Goal: Check status: Check status

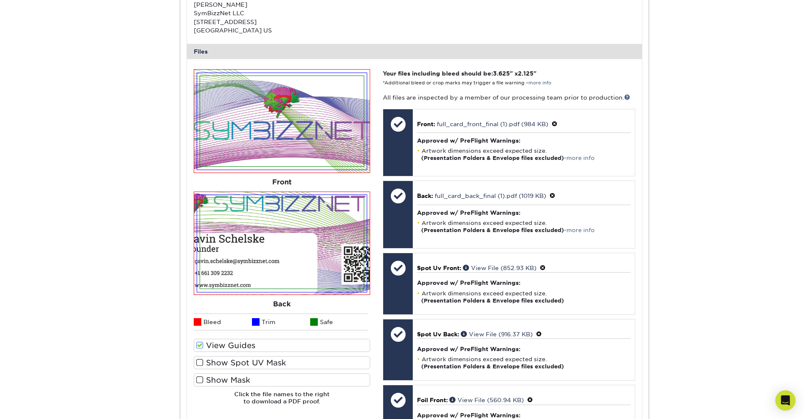
scroll to position [253, 0]
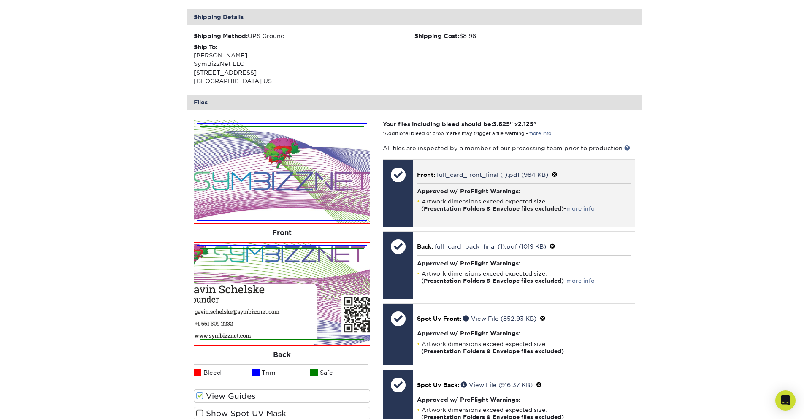
click at [555, 176] on span at bounding box center [555, 174] width 6 height 7
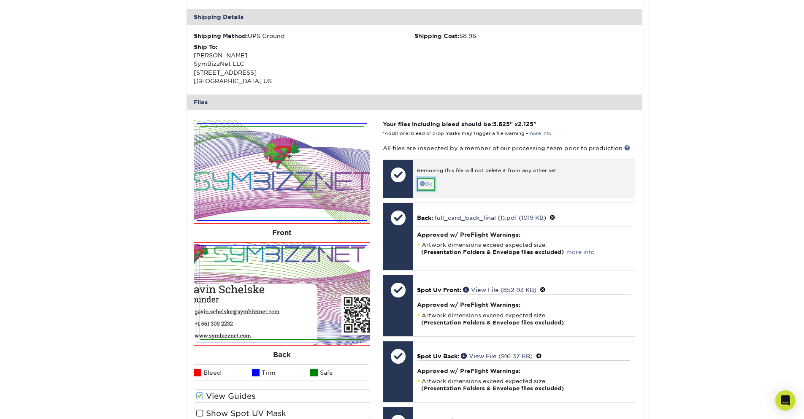
click at [431, 184] on link "Ok" at bounding box center [426, 184] width 18 height 13
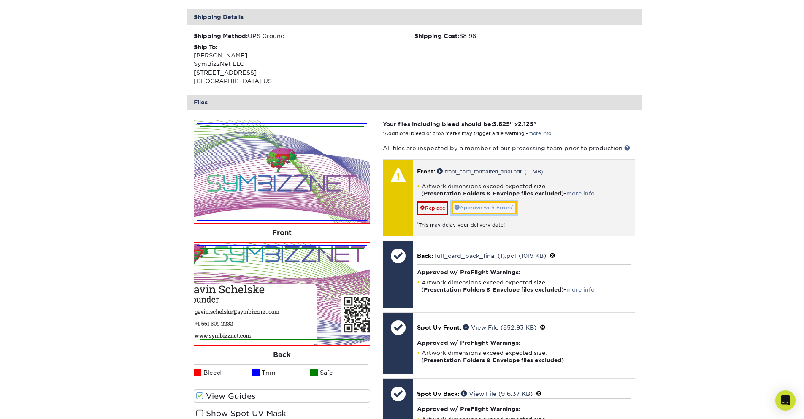
click at [479, 207] on link "Approve with Errors *" at bounding box center [484, 207] width 65 height 13
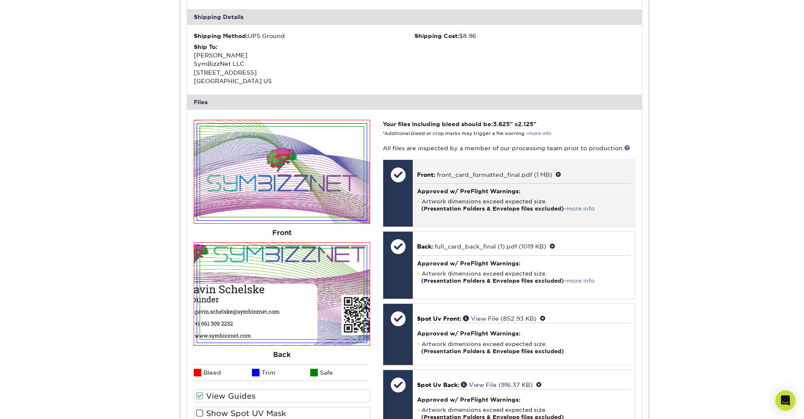
click at [557, 175] on span at bounding box center [558, 174] width 6 height 7
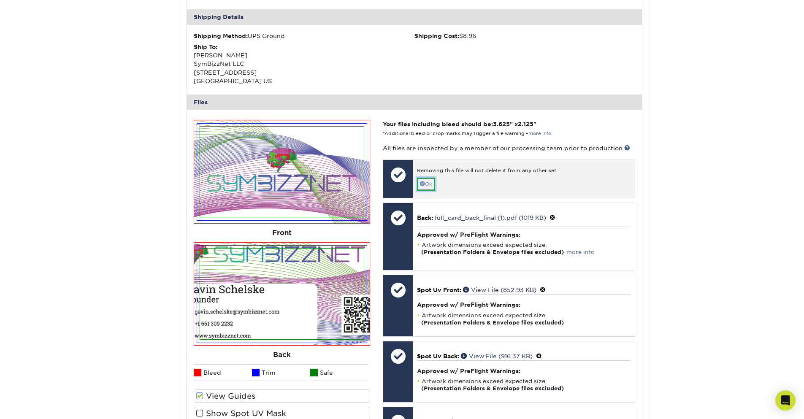
click at [429, 186] on link "Ok" at bounding box center [426, 184] width 18 height 13
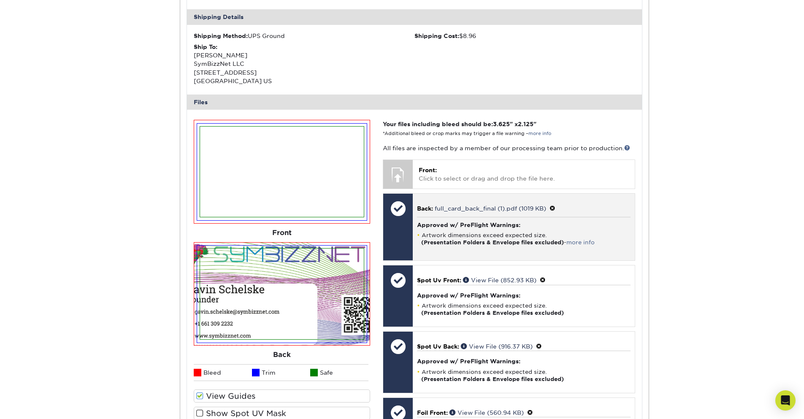
click at [553, 211] on span at bounding box center [552, 208] width 6 height 7
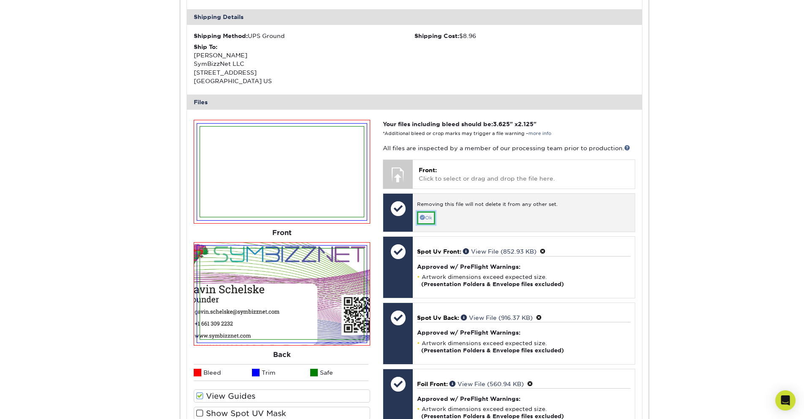
click at [419, 218] on link "Ok" at bounding box center [426, 217] width 18 height 13
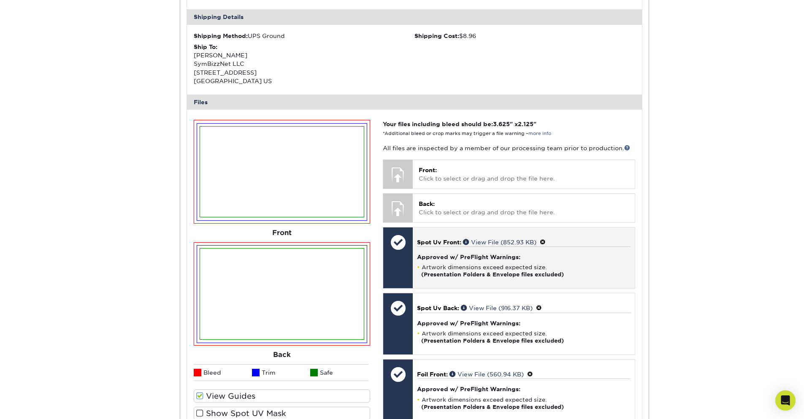
click at [545, 246] on p "Spot Uv Front: View File (852.93 KB)" at bounding box center [523, 242] width 213 height 9
click at [544, 243] on span at bounding box center [543, 242] width 6 height 7
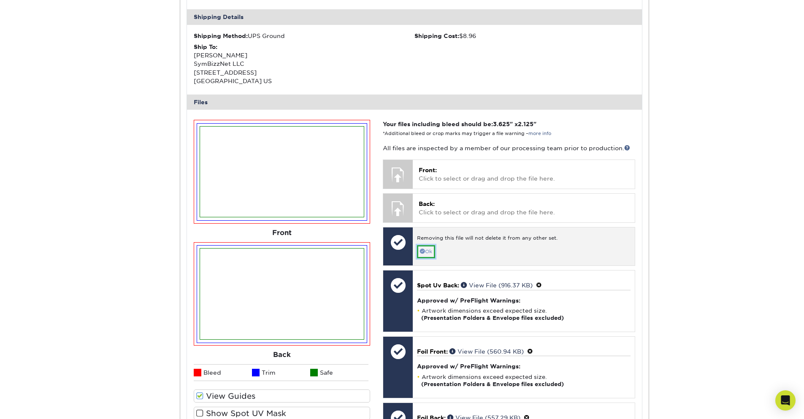
click at [425, 253] on link "Ok" at bounding box center [426, 251] width 18 height 13
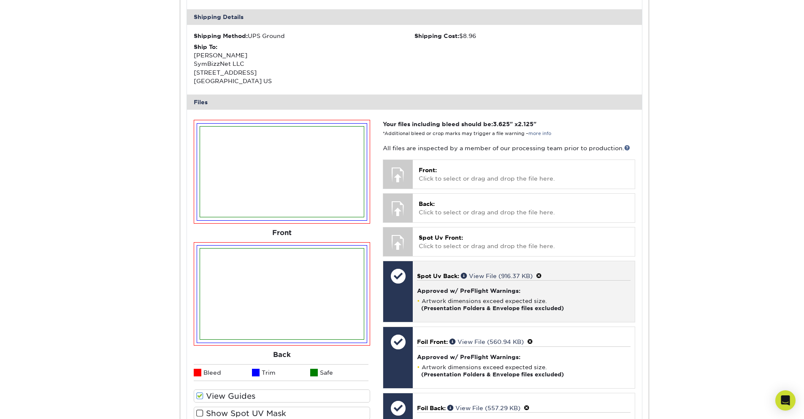
click at [542, 275] on span at bounding box center [539, 276] width 6 height 7
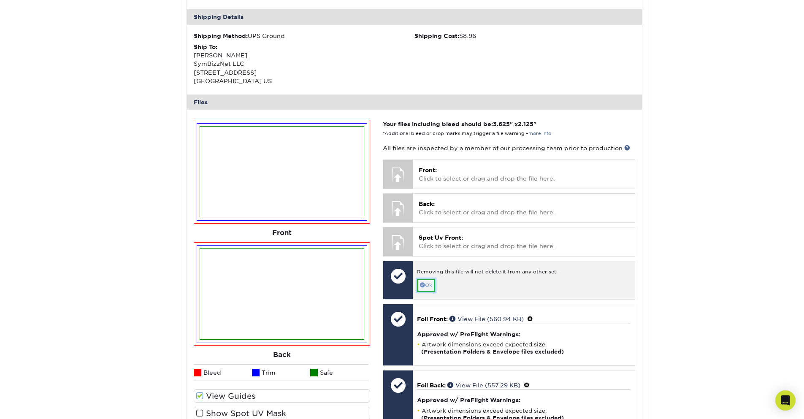
click at [430, 280] on link "Ok" at bounding box center [426, 285] width 18 height 13
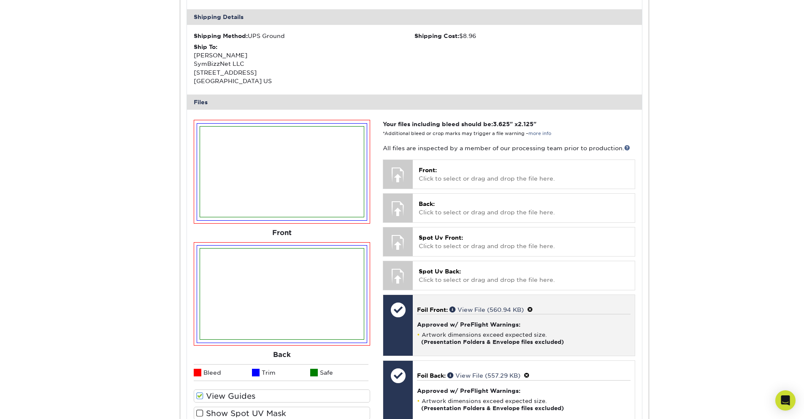
click at [533, 310] on span at bounding box center [530, 309] width 6 height 7
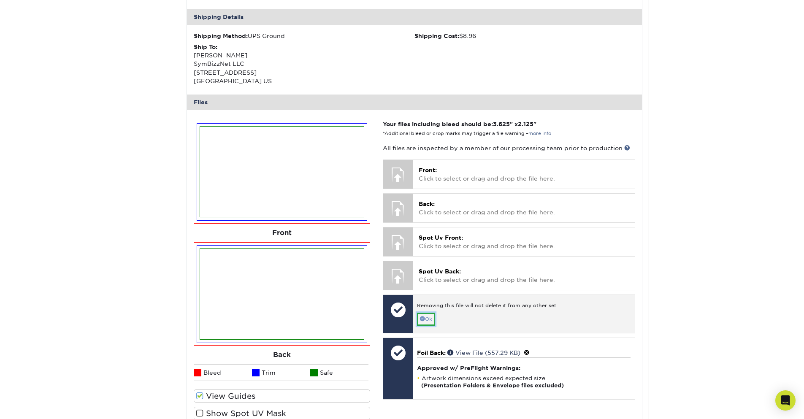
click at [423, 319] on span at bounding box center [422, 318] width 5 height 5
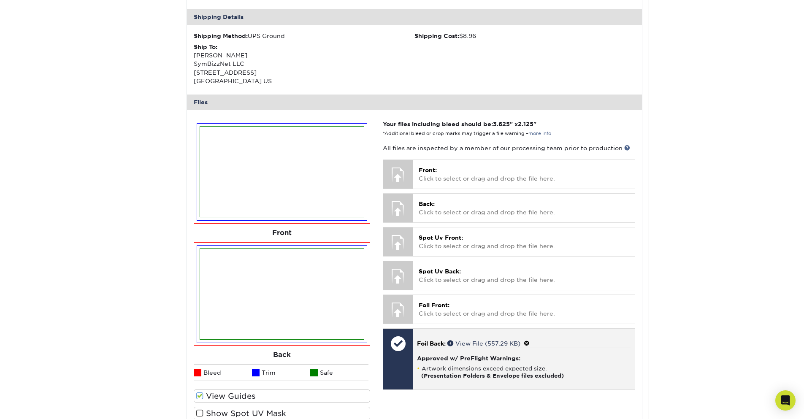
click at [533, 343] on p "Foil Back: View File (557.29 KB)" at bounding box center [523, 343] width 213 height 9
click at [529, 343] on span at bounding box center [527, 343] width 6 height 7
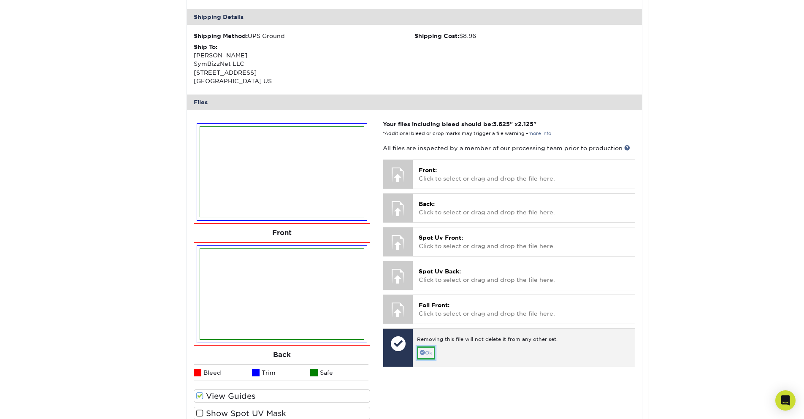
click at [430, 354] on link "Ok" at bounding box center [426, 352] width 18 height 13
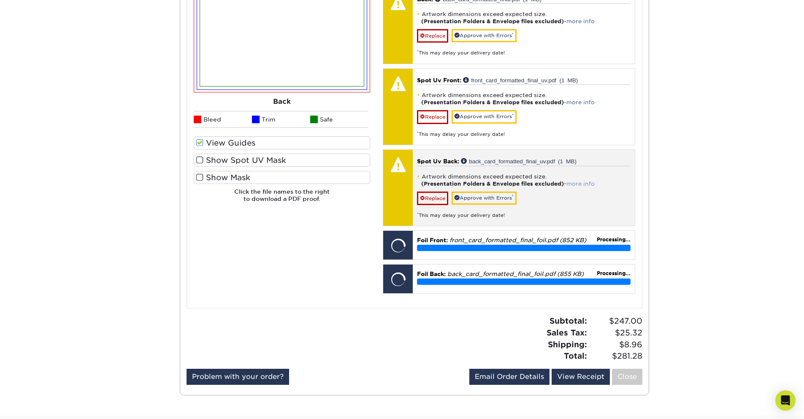
scroll to position [354, 0]
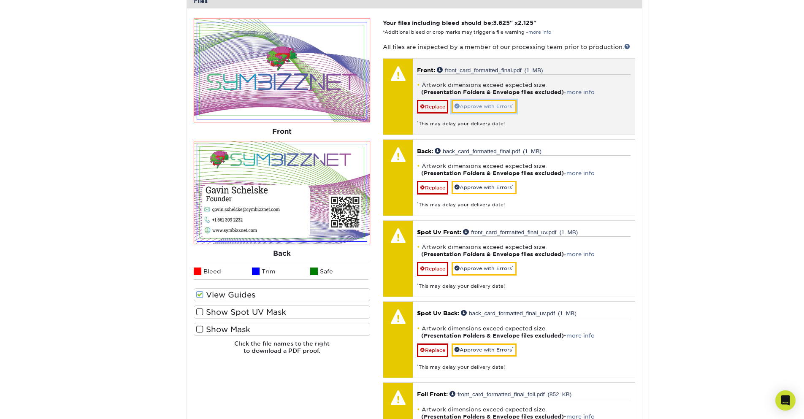
click at [486, 108] on link "Approve with Errors *" at bounding box center [484, 106] width 65 height 13
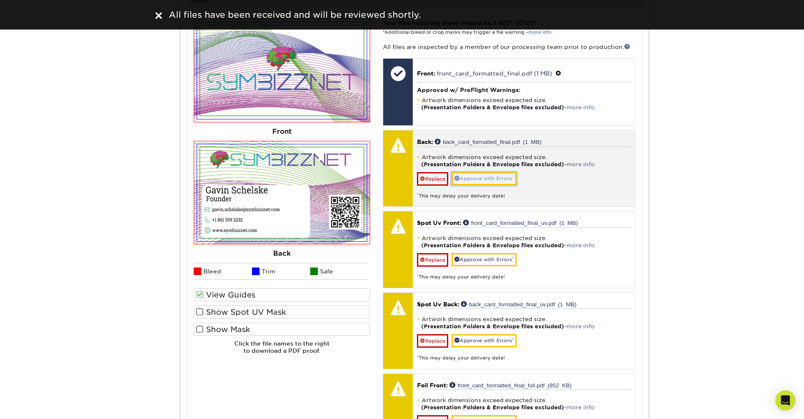
click at [482, 178] on link "Approve with Errors *" at bounding box center [484, 178] width 65 height 13
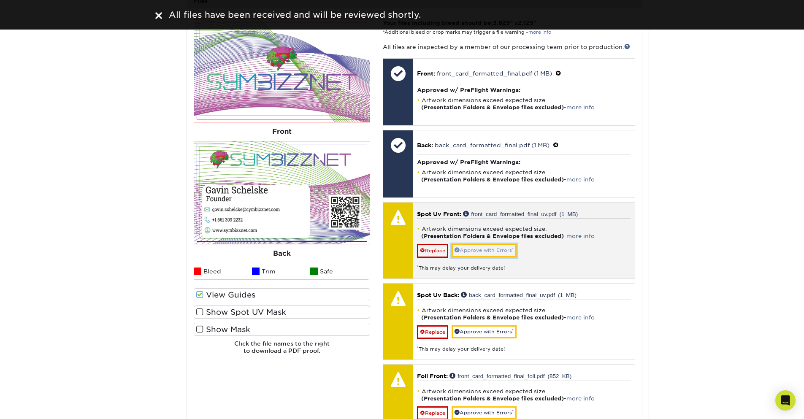
click at [482, 251] on link "Approve with Errors *" at bounding box center [484, 250] width 65 height 13
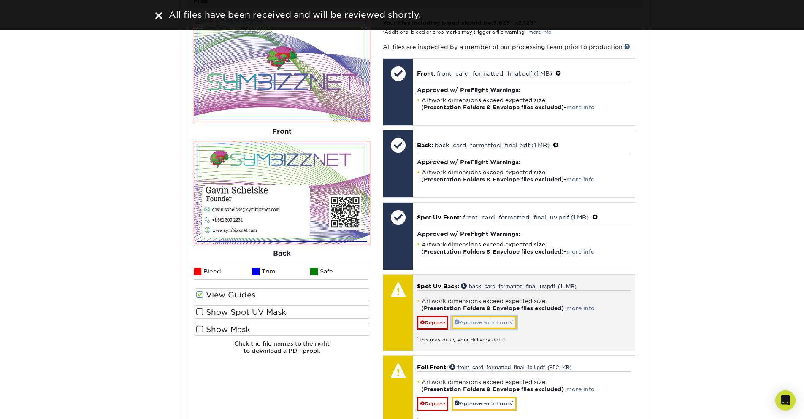
click at [488, 324] on link "Approve with Errors *" at bounding box center [484, 322] width 65 height 13
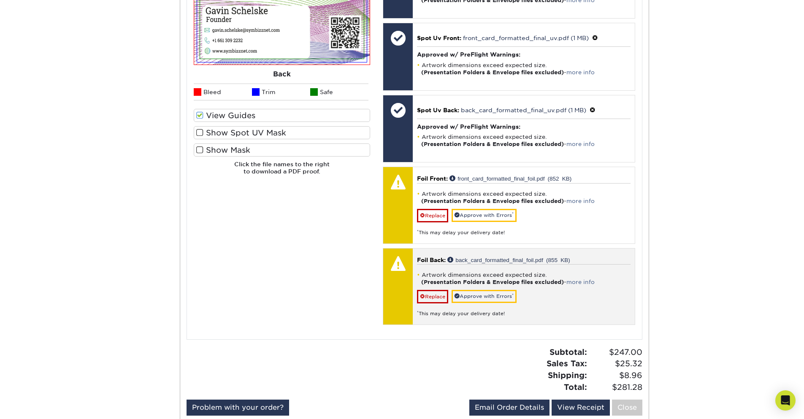
scroll to position [557, 0]
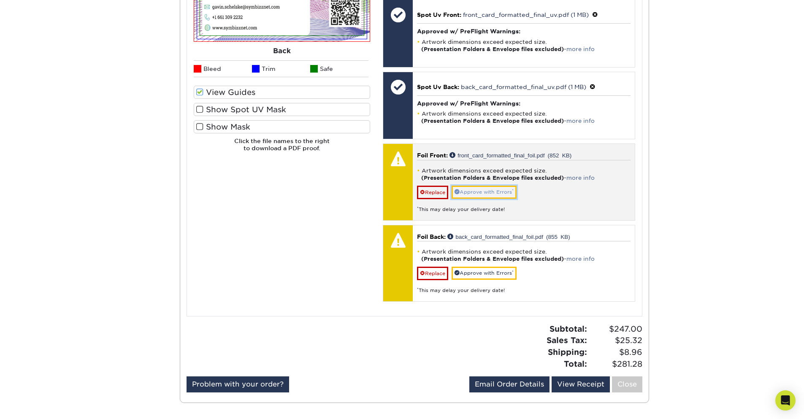
click at [498, 194] on link "Approve with Errors *" at bounding box center [484, 192] width 65 height 13
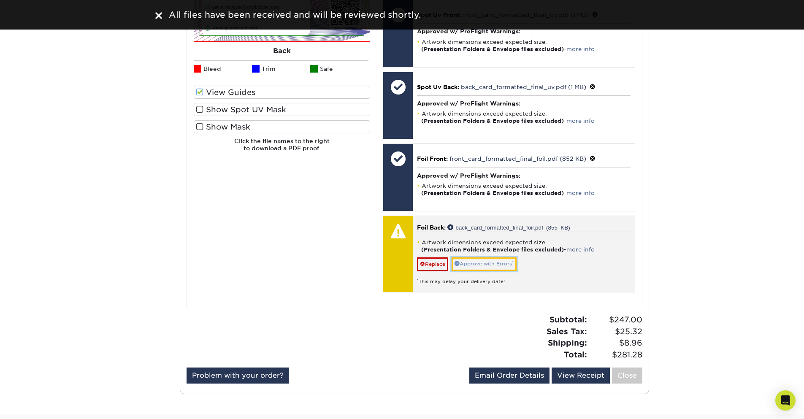
click at [483, 266] on link "Approve with Errors *" at bounding box center [484, 263] width 65 height 13
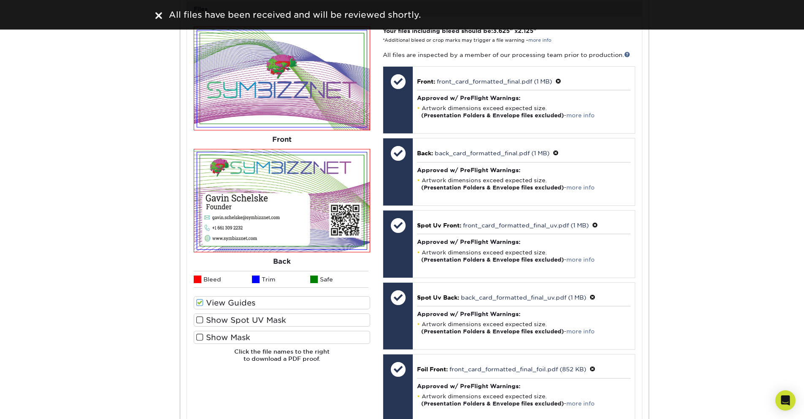
scroll to position [405, 0]
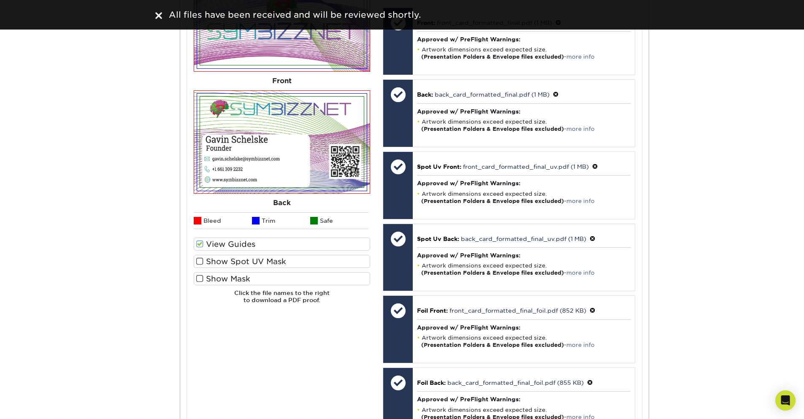
click at [200, 260] on span at bounding box center [199, 261] width 7 height 8
click at [0, 0] on input "Show Spot UV Mask" at bounding box center [0, 0] width 0 height 0
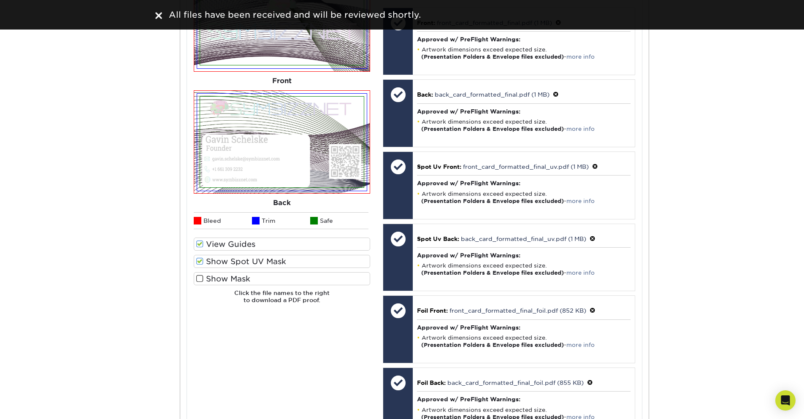
click at [201, 276] on span at bounding box center [199, 279] width 7 height 8
click at [0, 0] on input "Show Mask" at bounding box center [0, 0] width 0 height 0
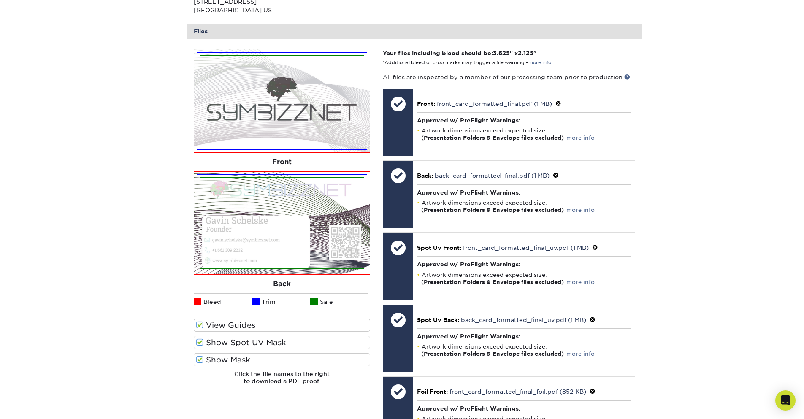
scroll to position [304, 0]
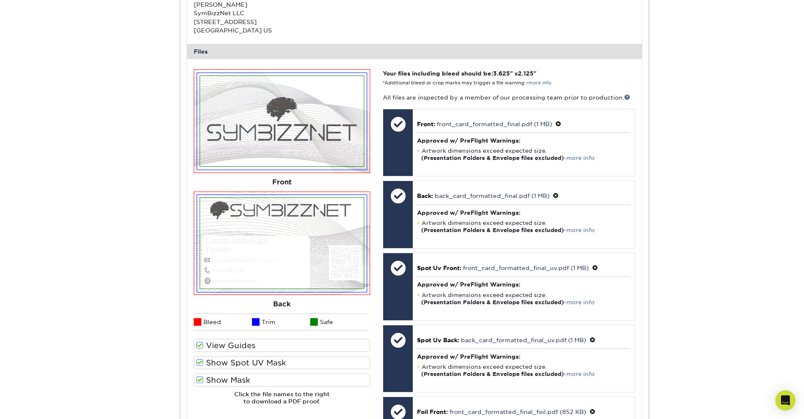
click at [199, 362] on span at bounding box center [199, 363] width 7 height 8
click at [0, 0] on input "Show Spot UV Mask" at bounding box center [0, 0] width 0 height 0
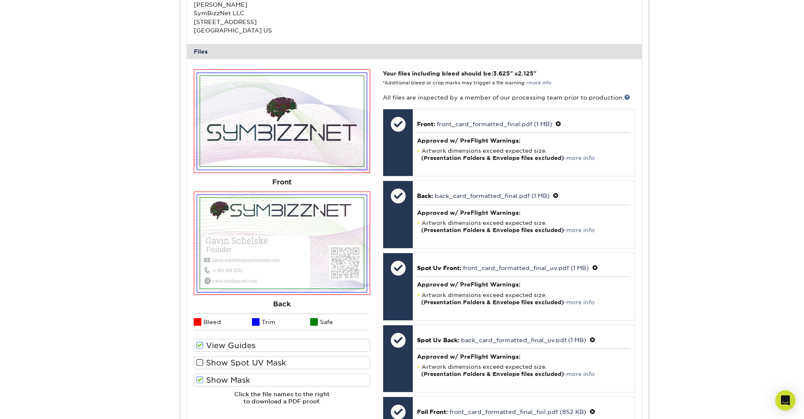
click at [199, 362] on span at bounding box center [199, 363] width 7 height 8
click at [0, 0] on input "Show Spot UV Mask" at bounding box center [0, 0] width 0 height 0
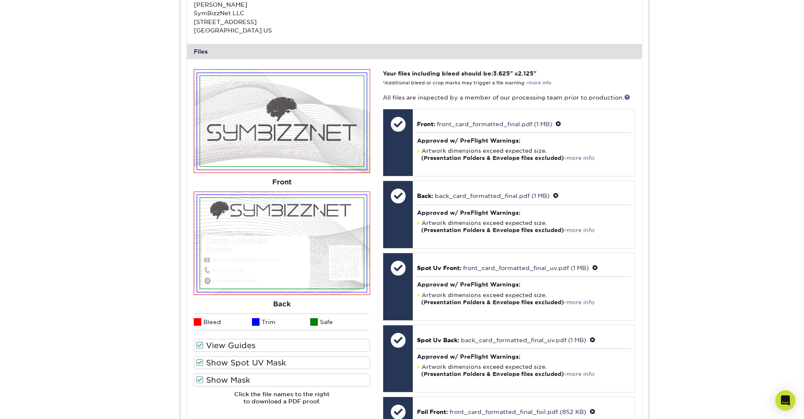
click at [199, 362] on span at bounding box center [199, 363] width 7 height 8
click at [0, 0] on input "Show Spot UV Mask" at bounding box center [0, 0] width 0 height 0
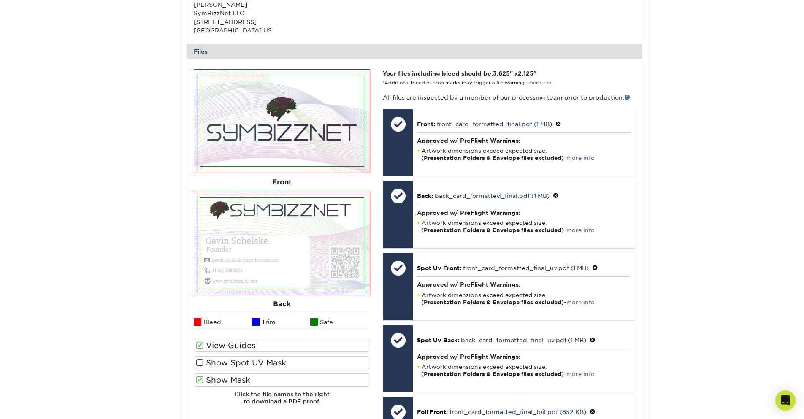
click at [198, 364] on span at bounding box center [199, 363] width 7 height 8
click at [0, 0] on input "Show Spot UV Mask" at bounding box center [0, 0] width 0 height 0
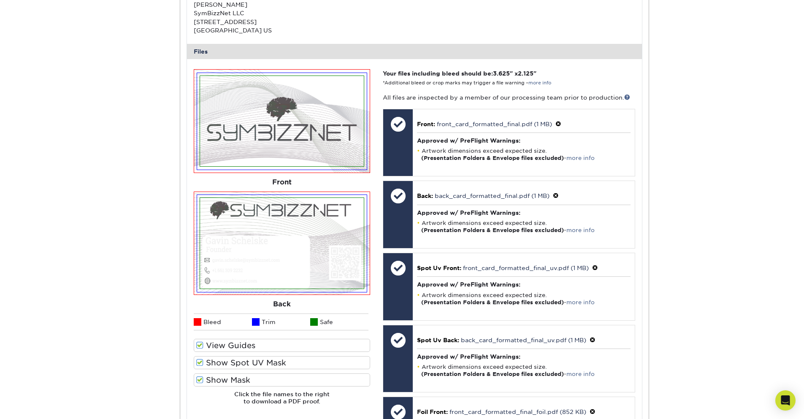
click at [199, 384] on label "Show Mask" at bounding box center [282, 379] width 176 height 13
click at [0, 0] on input "Show Mask" at bounding box center [0, 0] width 0 height 0
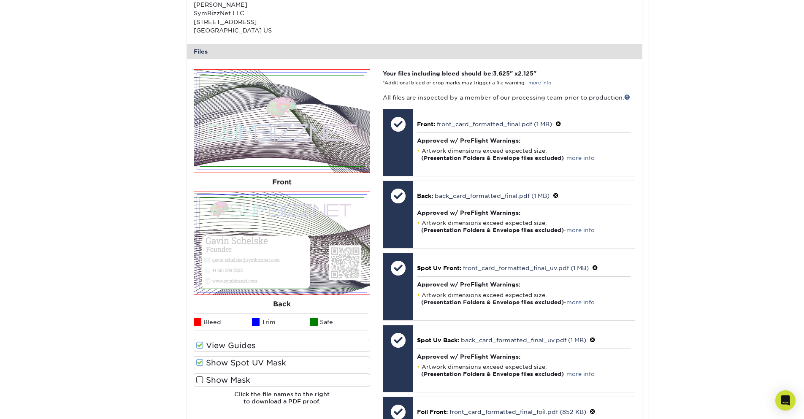
click at [198, 380] on span at bounding box center [199, 380] width 7 height 8
click at [0, 0] on input "Show Mask" at bounding box center [0, 0] width 0 height 0
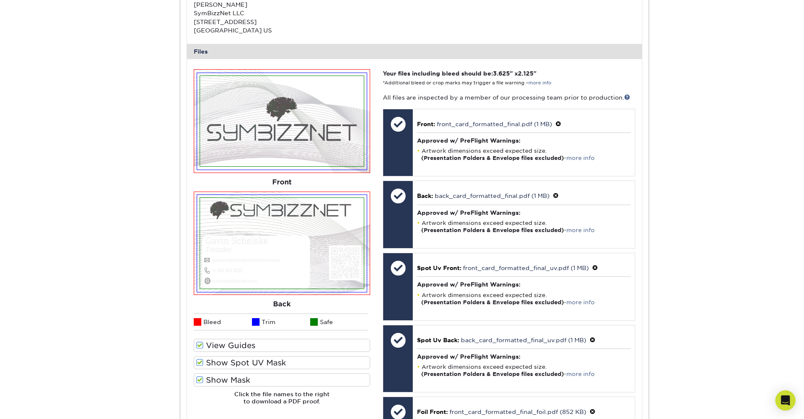
click at [198, 380] on span at bounding box center [199, 380] width 7 height 8
click at [0, 0] on input "Show Mask" at bounding box center [0, 0] width 0 height 0
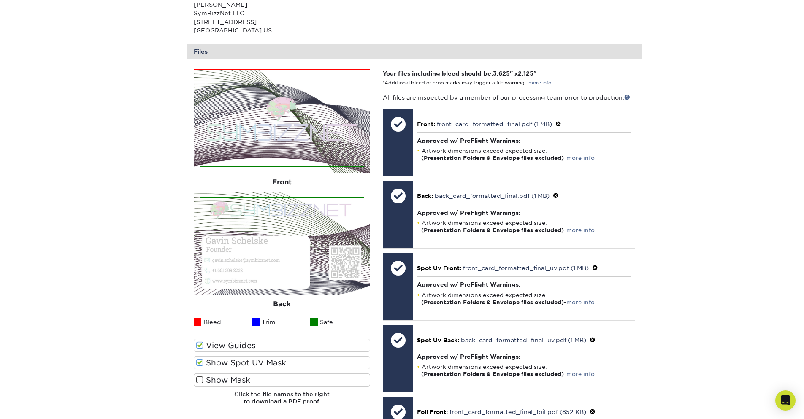
click at [198, 362] on span at bounding box center [199, 363] width 7 height 8
click at [0, 0] on input "Show Spot UV Mask" at bounding box center [0, 0] width 0 height 0
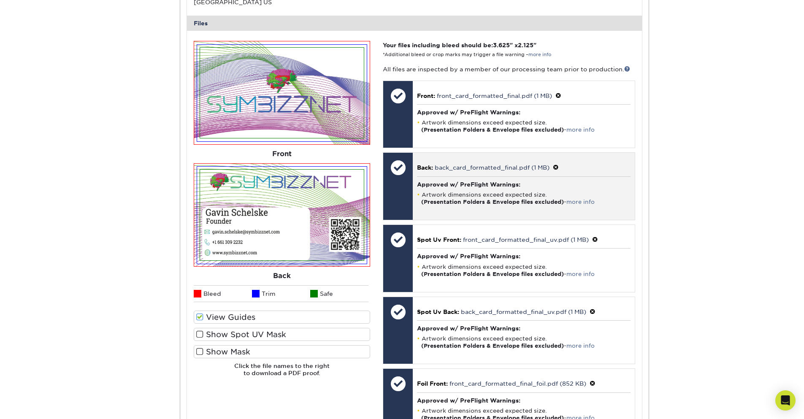
scroll to position [354, 0]
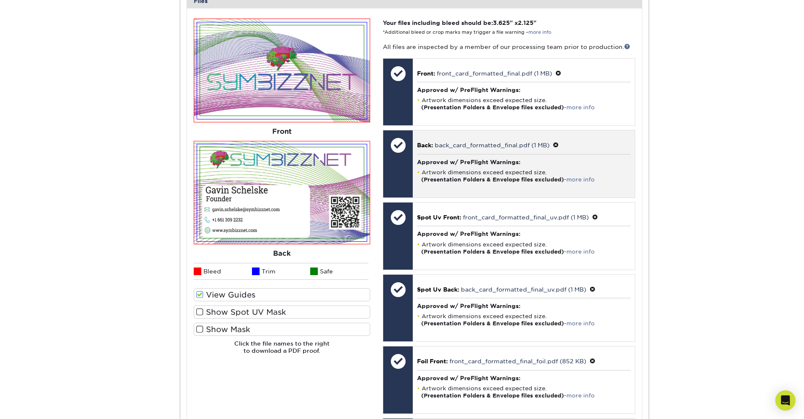
click at [557, 146] on span at bounding box center [556, 145] width 6 height 7
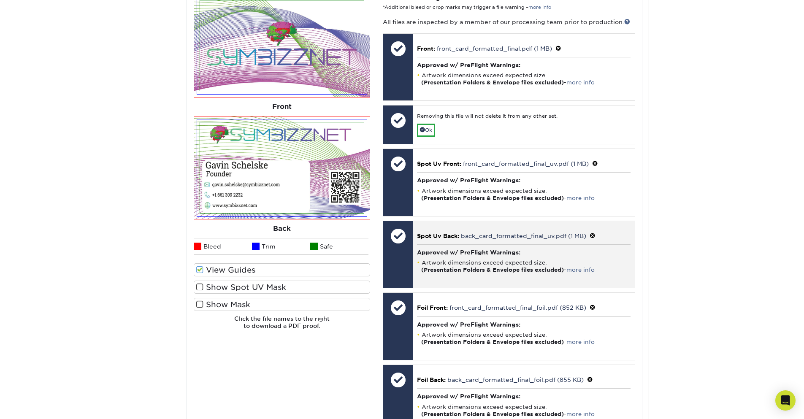
scroll to position [405, 0]
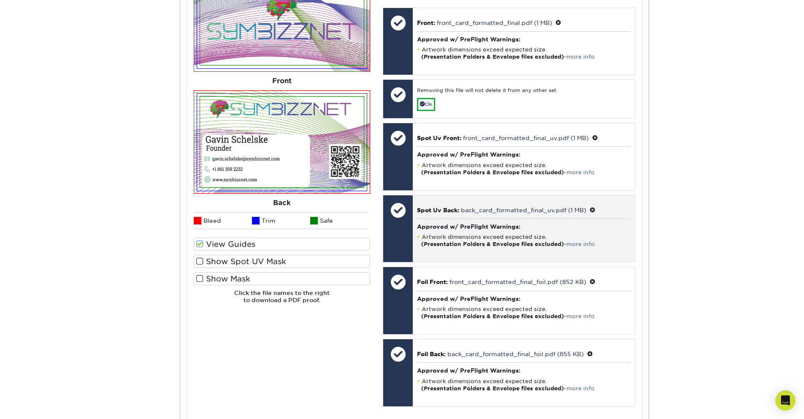
click at [593, 209] on span at bounding box center [593, 210] width 6 height 7
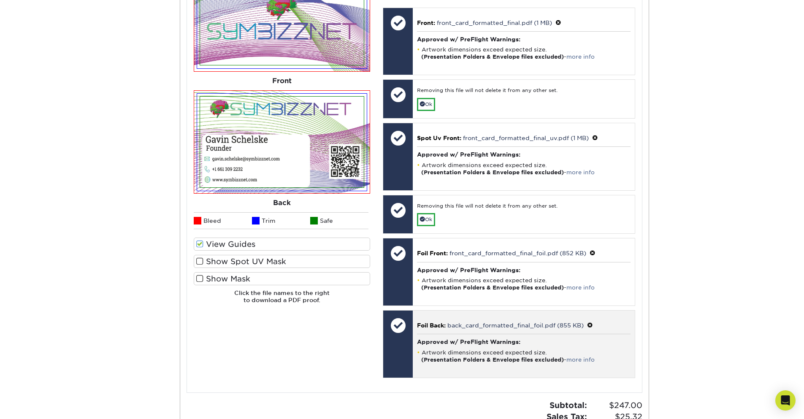
click at [591, 324] on span at bounding box center [590, 325] width 6 height 7
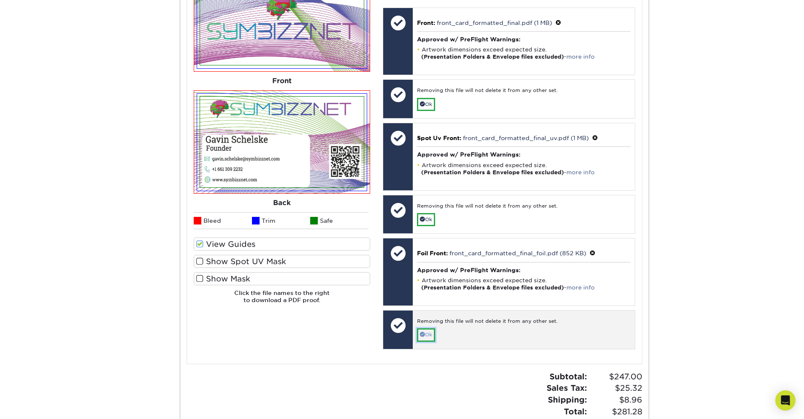
click at [427, 339] on link "Ok" at bounding box center [426, 334] width 18 height 13
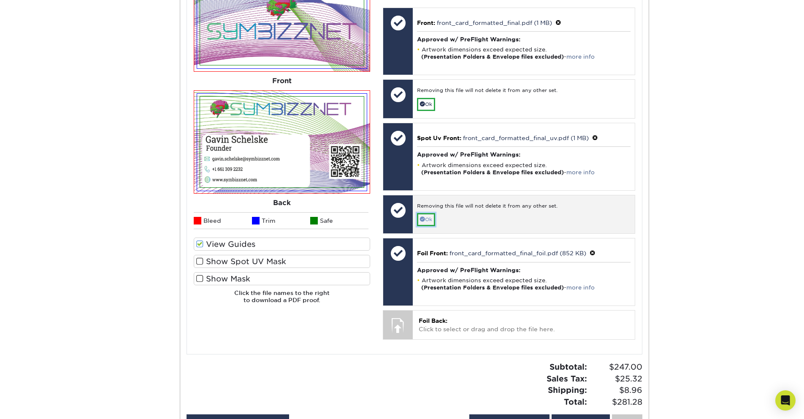
click at [424, 219] on span at bounding box center [422, 218] width 5 height 5
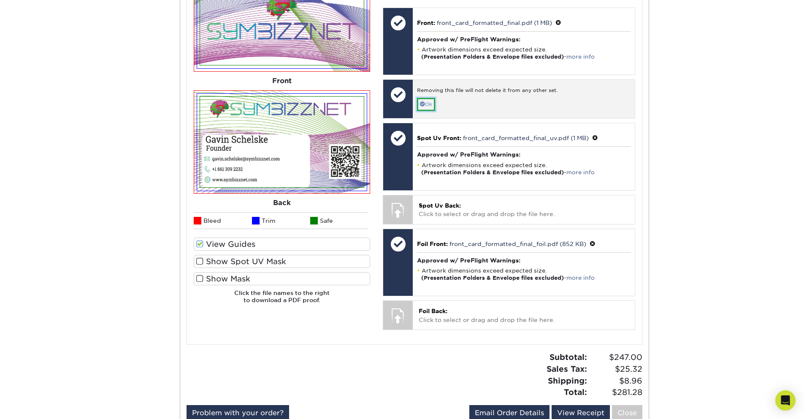
click at [427, 102] on link "Ok" at bounding box center [426, 104] width 18 height 13
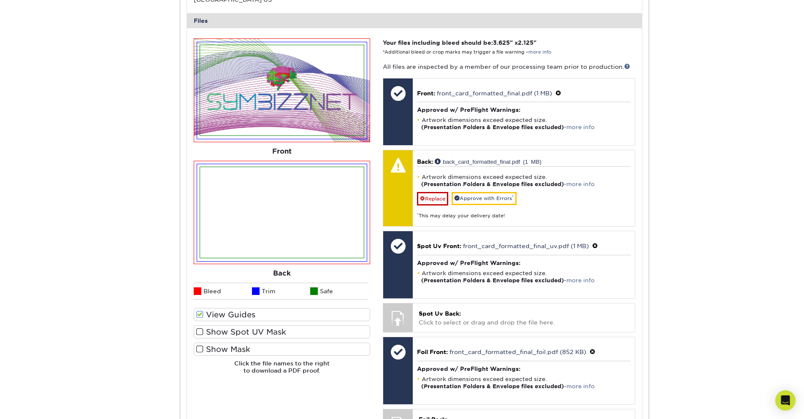
scroll to position [354, 0]
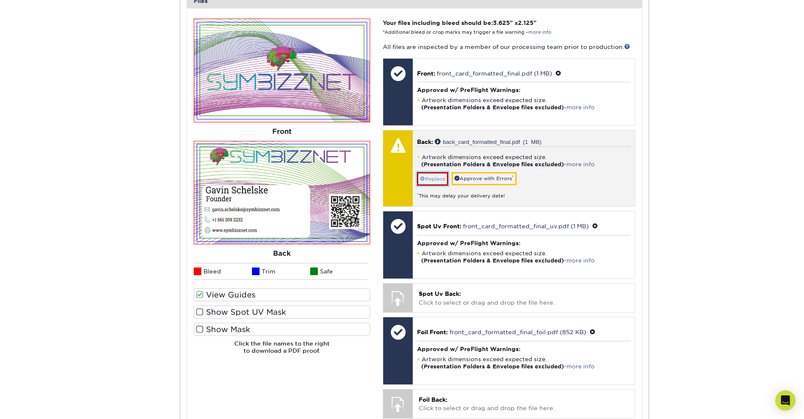
click at [429, 180] on link "Replace" at bounding box center [432, 179] width 31 height 14
click at [434, 179] on link "Replace" at bounding box center [432, 179] width 31 height 14
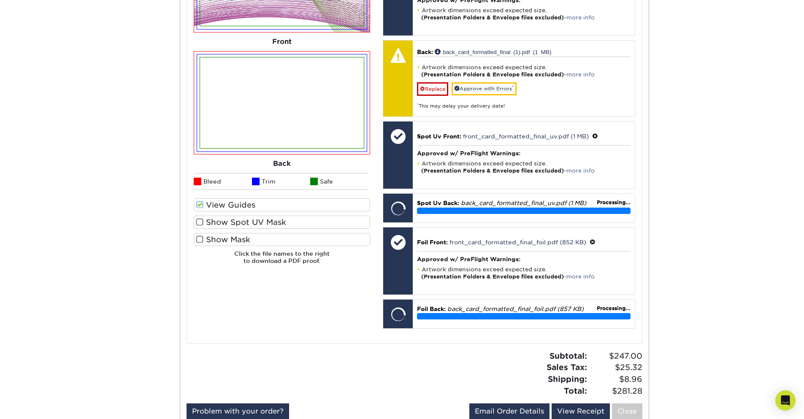
scroll to position [456, 0]
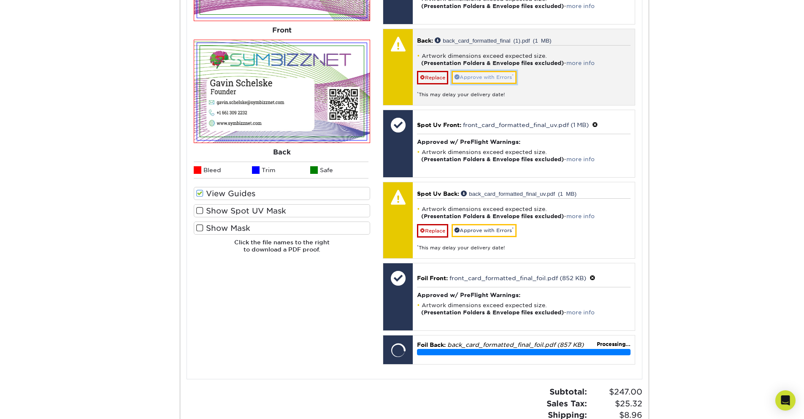
click at [495, 78] on link "Approve with Errors *" at bounding box center [484, 77] width 65 height 13
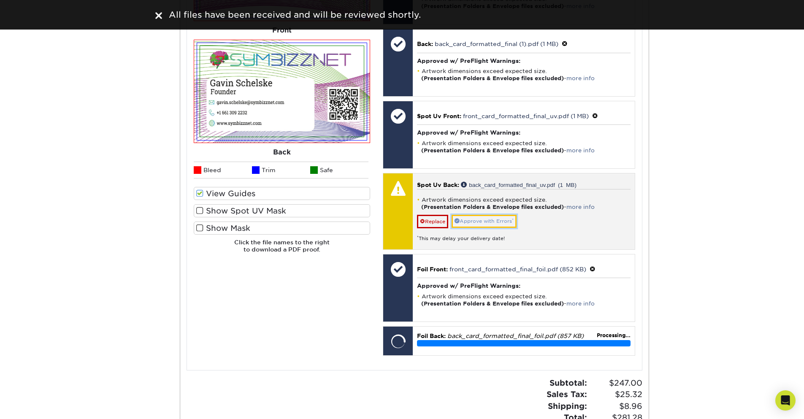
click at [482, 222] on link "Approve with Errors *" at bounding box center [484, 221] width 65 height 13
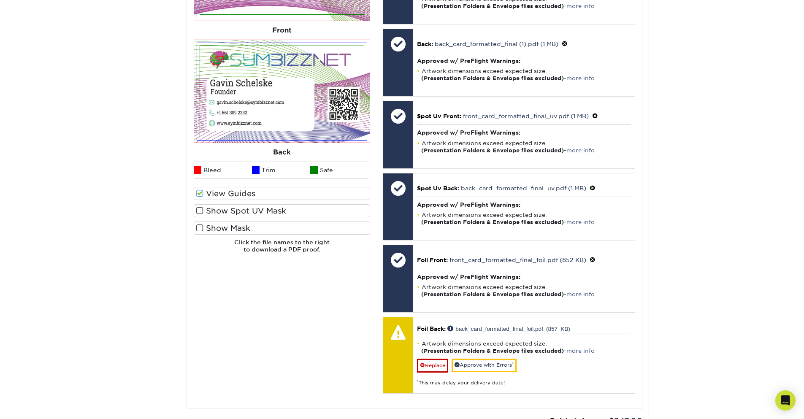
click at [200, 211] on span at bounding box center [199, 211] width 7 height 8
click at [0, 0] on input "Show Spot UV Mask" at bounding box center [0, 0] width 0 height 0
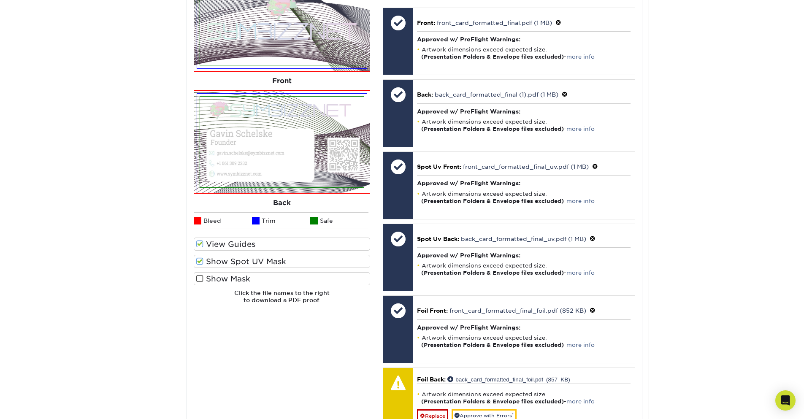
click at [198, 260] on span at bounding box center [199, 261] width 7 height 8
click at [0, 0] on input "Show Spot UV Mask" at bounding box center [0, 0] width 0 height 0
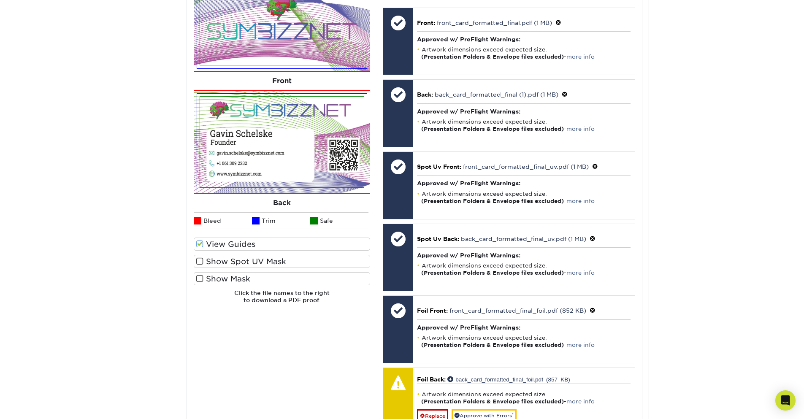
click at [198, 262] on span at bounding box center [199, 261] width 7 height 8
click at [0, 0] on input "Show Spot UV Mask" at bounding box center [0, 0] width 0 height 0
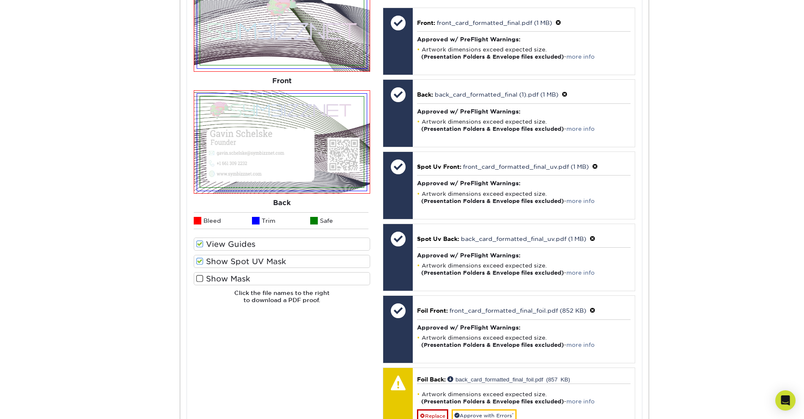
click at [198, 262] on span at bounding box center [199, 261] width 7 height 8
click at [0, 0] on input "Show Spot UV Mask" at bounding box center [0, 0] width 0 height 0
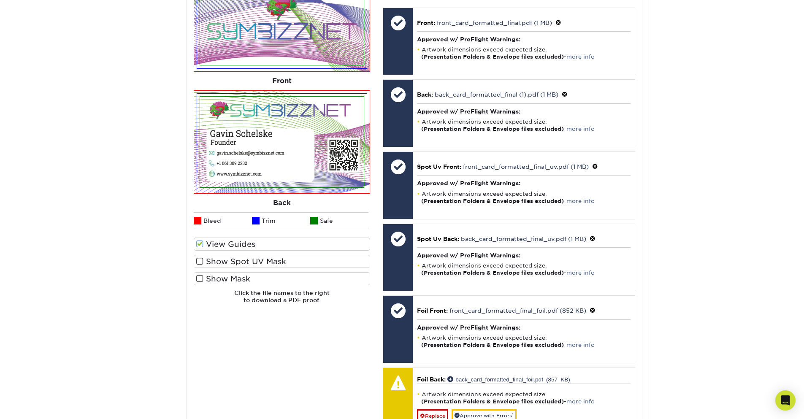
click at [198, 262] on span at bounding box center [199, 261] width 7 height 8
click at [0, 0] on input "Show Spot UV Mask" at bounding box center [0, 0] width 0 height 0
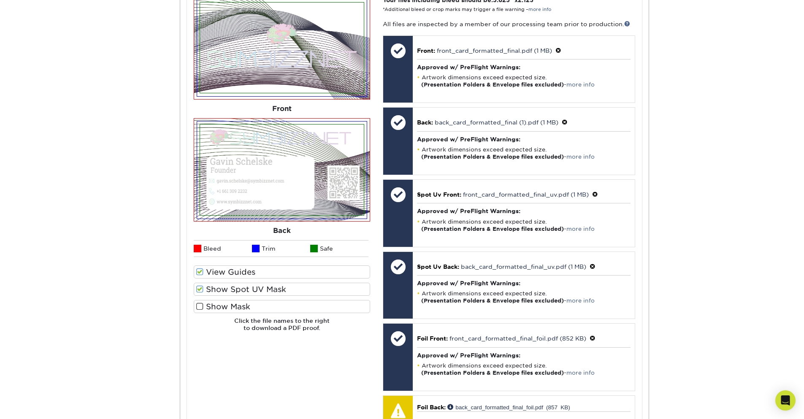
scroll to position [354, 0]
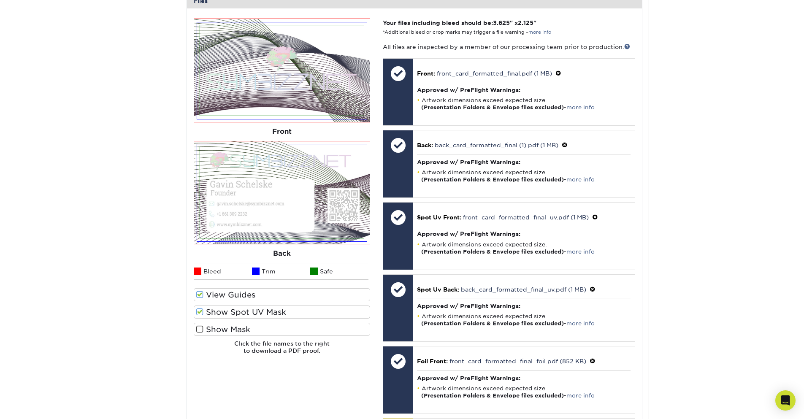
click at [200, 314] on span at bounding box center [199, 312] width 7 height 8
click at [0, 0] on input "Show Spot UV Mask" at bounding box center [0, 0] width 0 height 0
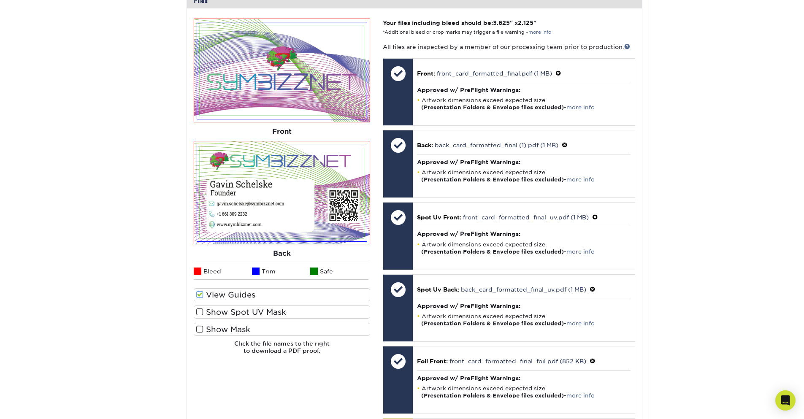
click at [200, 314] on span at bounding box center [199, 312] width 7 height 8
click at [0, 0] on input "Show Spot UV Mask" at bounding box center [0, 0] width 0 height 0
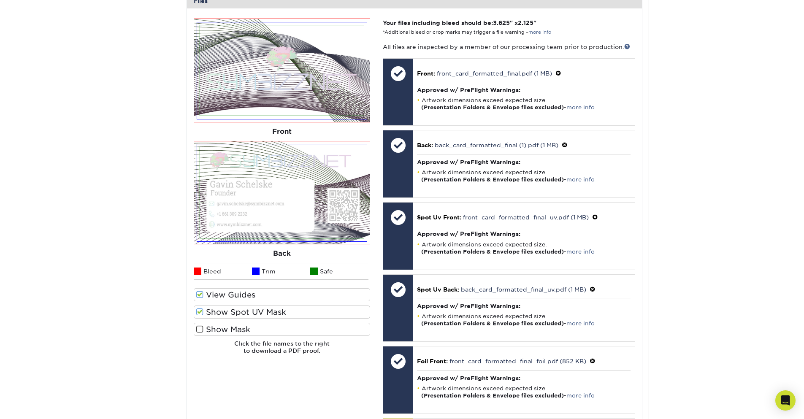
click at [200, 314] on span at bounding box center [199, 312] width 7 height 8
click at [0, 0] on input "Show Spot UV Mask" at bounding box center [0, 0] width 0 height 0
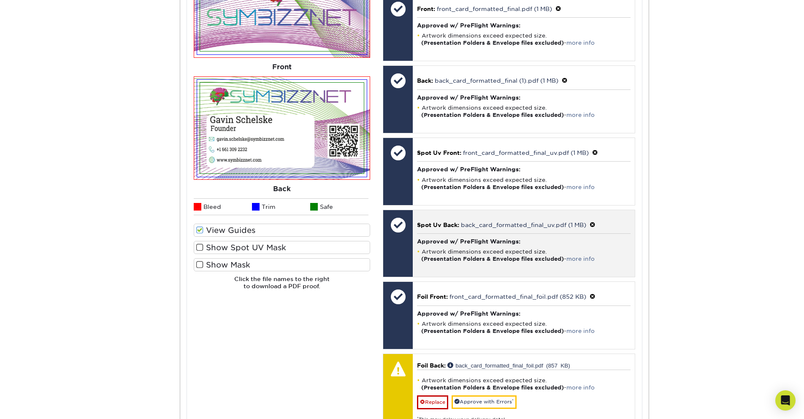
scroll to position [506, 0]
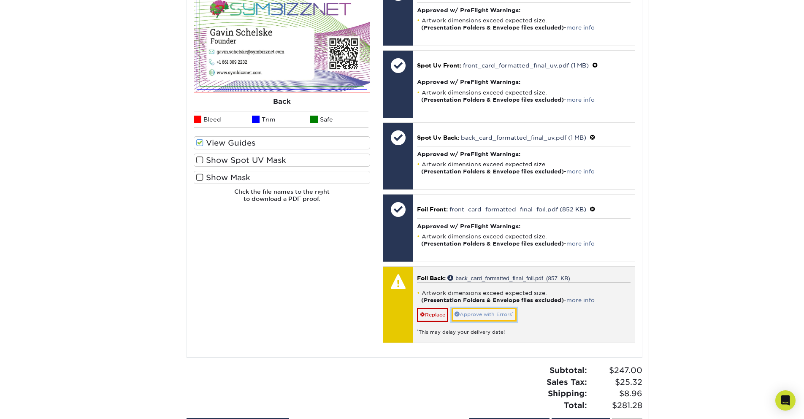
click at [495, 314] on link "Approve with Errors *" at bounding box center [484, 314] width 65 height 13
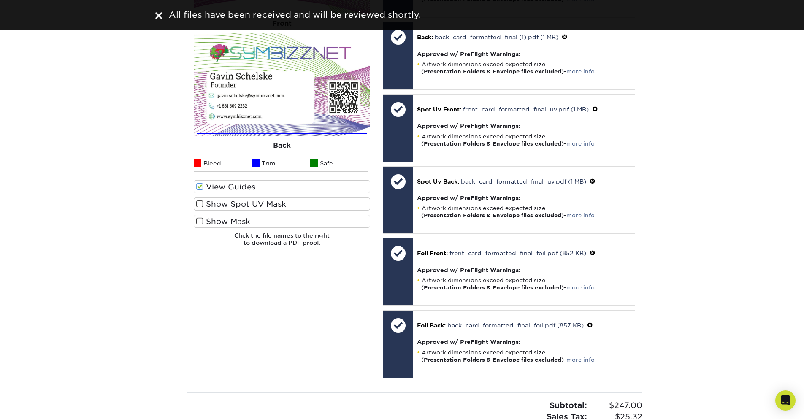
scroll to position [405, 0]
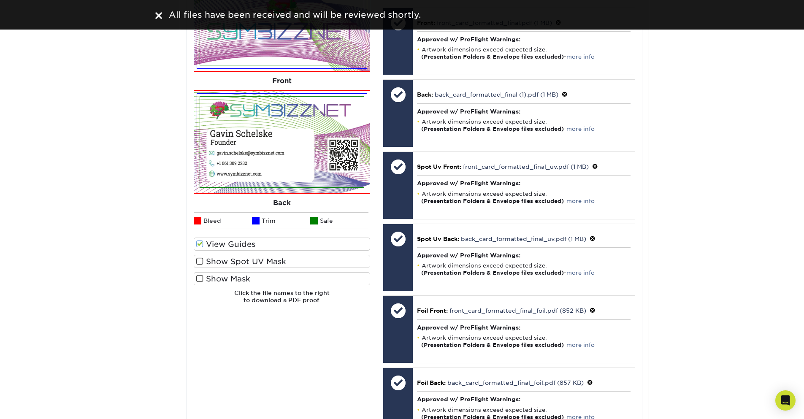
click at [199, 278] on span at bounding box center [199, 279] width 7 height 8
click at [0, 0] on input "Show Mask" at bounding box center [0, 0] width 0 height 0
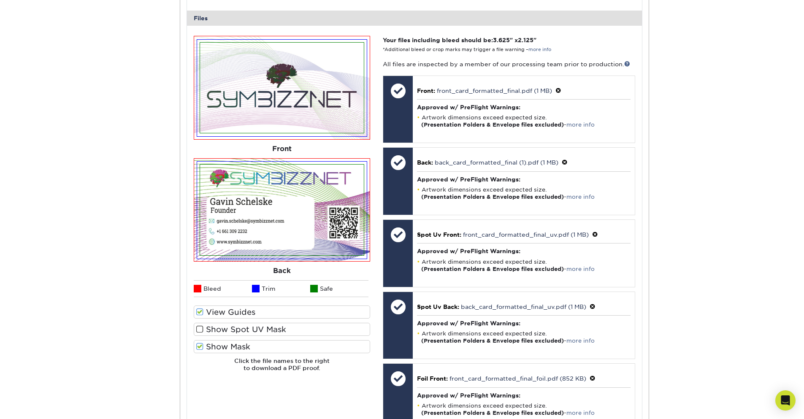
scroll to position [304, 0]
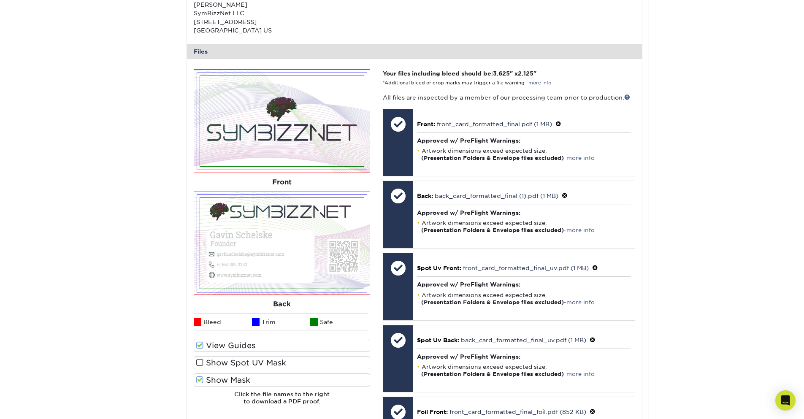
click at [197, 379] on span at bounding box center [199, 380] width 7 height 8
click at [0, 0] on input "Show Mask" at bounding box center [0, 0] width 0 height 0
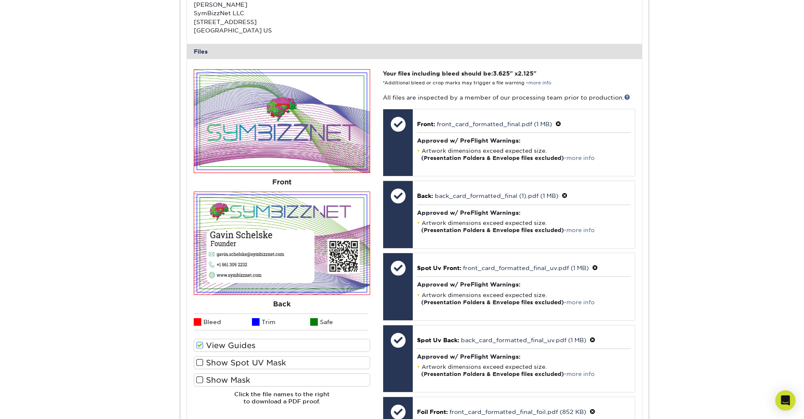
click at [198, 381] on span at bounding box center [199, 380] width 7 height 8
click at [0, 0] on input "Show Mask" at bounding box center [0, 0] width 0 height 0
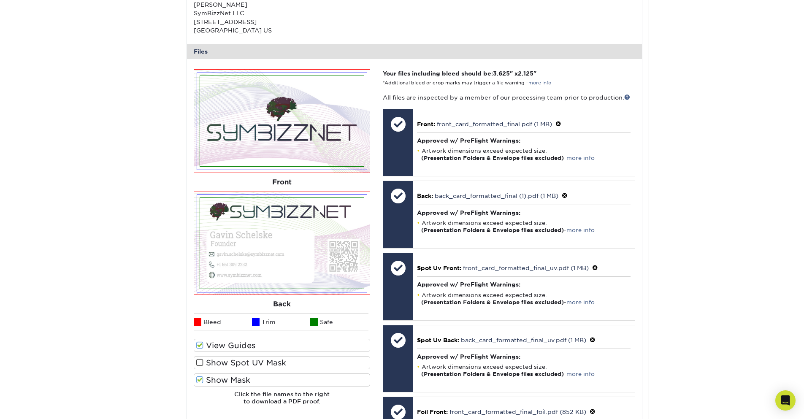
click at [200, 379] on span at bounding box center [199, 380] width 7 height 8
click at [0, 0] on input "Show Mask" at bounding box center [0, 0] width 0 height 0
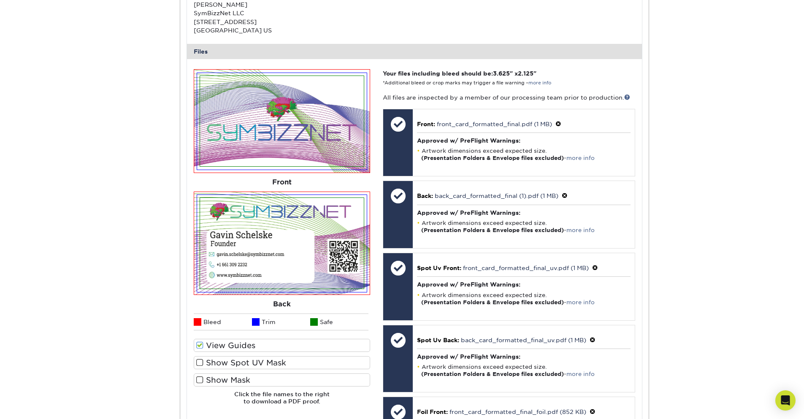
click at [198, 360] on span at bounding box center [199, 363] width 7 height 8
click at [0, 0] on input "Show Spot UV Mask" at bounding box center [0, 0] width 0 height 0
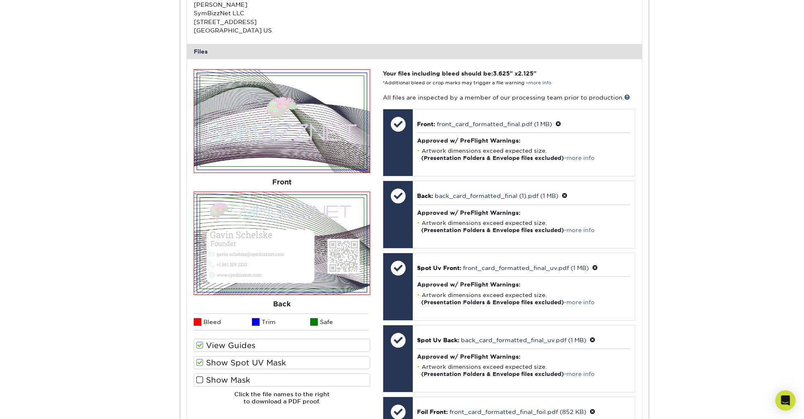
click at [200, 360] on span at bounding box center [199, 363] width 7 height 8
click at [0, 0] on input "Show Spot UV Mask" at bounding box center [0, 0] width 0 height 0
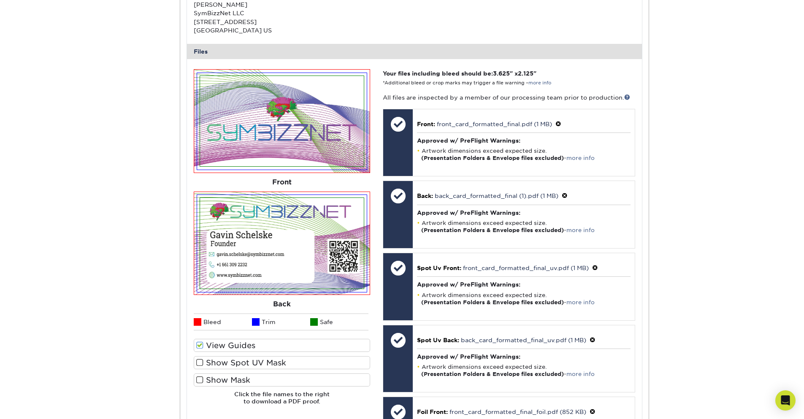
click at [200, 344] on span at bounding box center [199, 345] width 7 height 8
click at [0, 0] on input "View Guides" at bounding box center [0, 0] width 0 height 0
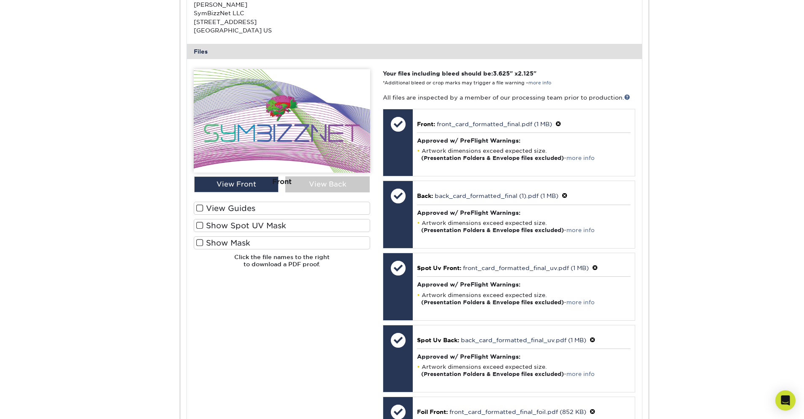
click at [339, 194] on div at bounding box center [282, 171] width 176 height 205
click at [336, 184] on div "Front" at bounding box center [282, 182] width 176 height 19
click at [343, 203] on label "View Guides" at bounding box center [282, 208] width 176 height 13
click at [0, 0] on input "View Guides" at bounding box center [0, 0] width 0 height 0
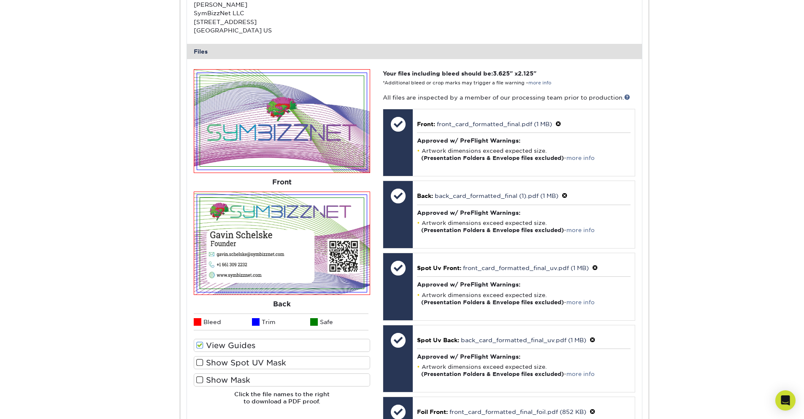
scroll to position [405, 0]
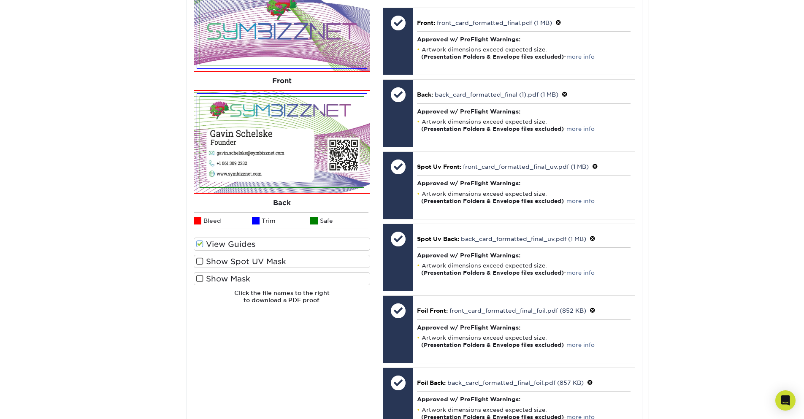
click at [198, 242] on span at bounding box center [199, 244] width 7 height 8
click at [0, 0] on input "View Guides" at bounding box center [0, 0] width 0 height 0
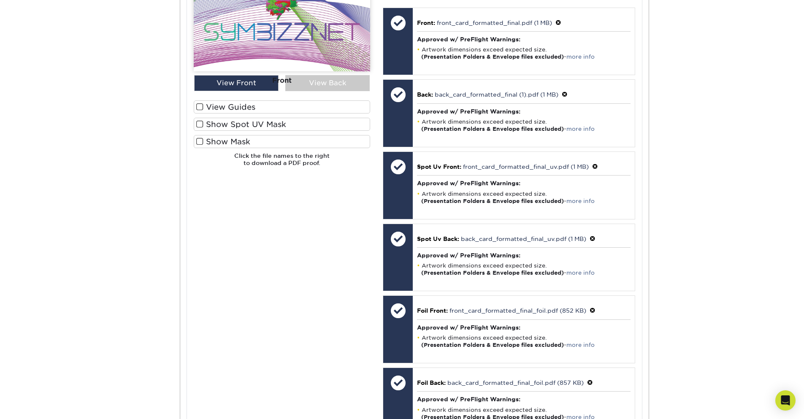
scroll to position [268, 0]
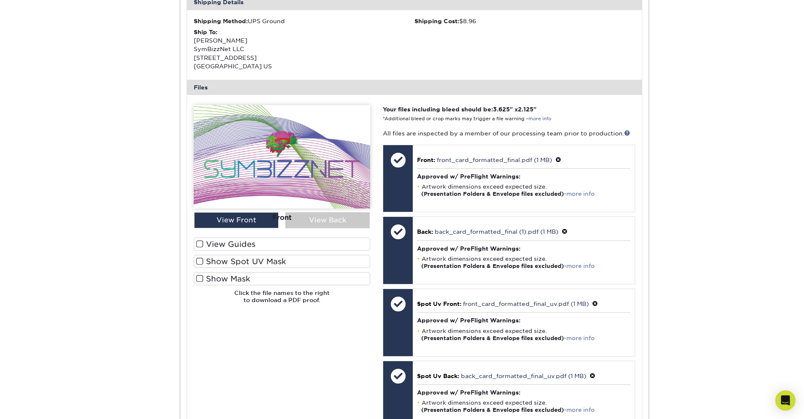
click at [377, 222] on div "Your files including bleed should be: 3.625 " x 2.125 " *Additional bleed or cr…" at bounding box center [508, 340] width 265 height 471
click at [310, 222] on div "Front" at bounding box center [282, 217] width 176 height 19
click at [245, 222] on div "Front" at bounding box center [282, 217] width 176 height 19
click at [198, 245] on span at bounding box center [199, 244] width 7 height 8
click at [0, 0] on input "View Guides" at bounding box center [0, 0] width 0 height 0
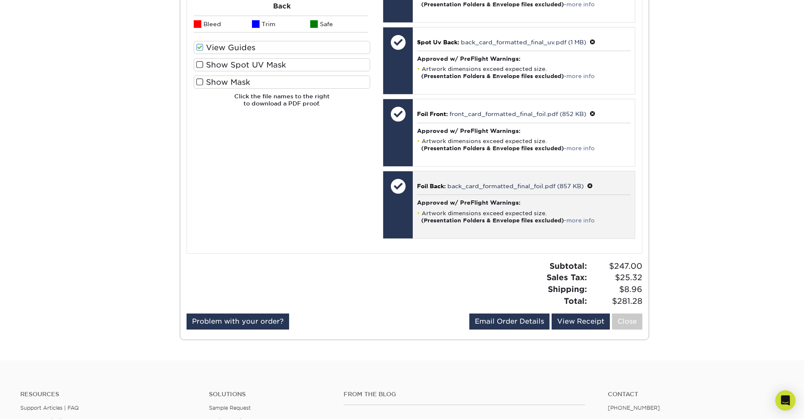
scroll to position [608, 0]
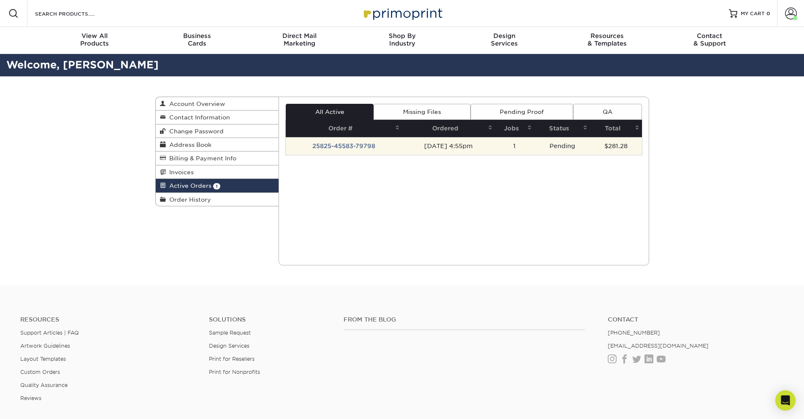
click at [352, 146] on td "25825-45583-79798" at bounding box center [344, 146] width 116 height 18
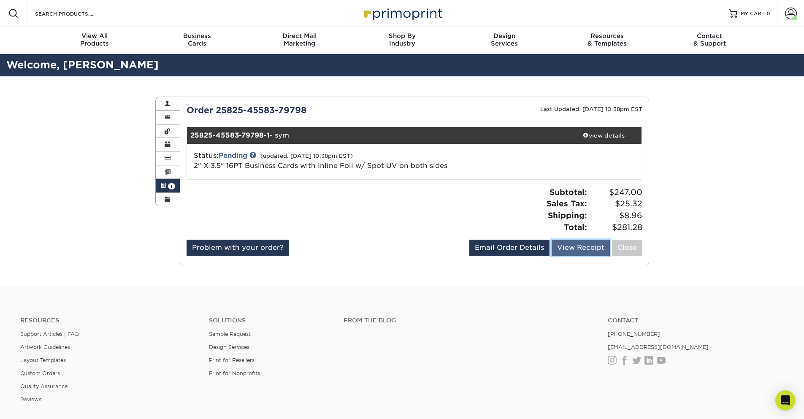
click at [574, 252] on link "View Receipt" at bounding box center [581, 248] width 58 height 16
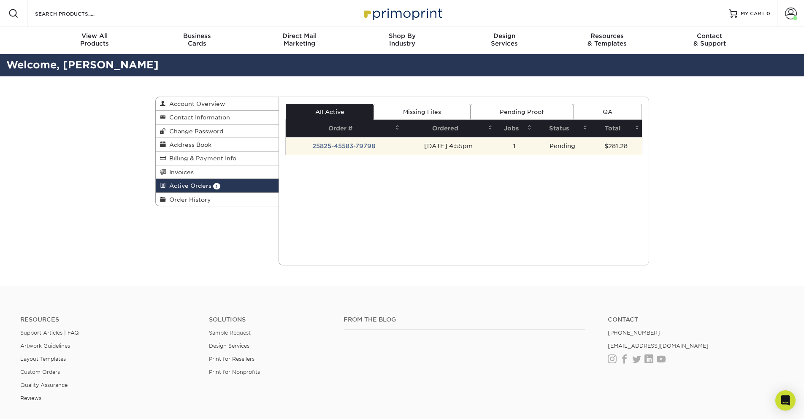
click at [340, 146] on td "25825-45583-79798" at bounding box center [344, 146] width 116 height 18
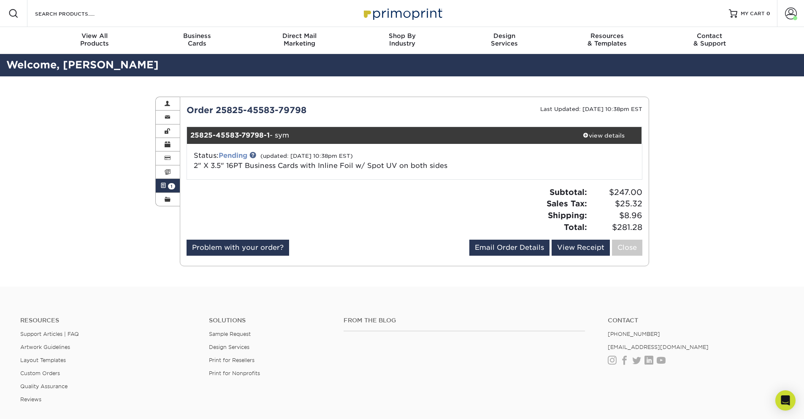
click at [241, 157] on link "Pending" at bounding box center [233, 156] width 29 height 8
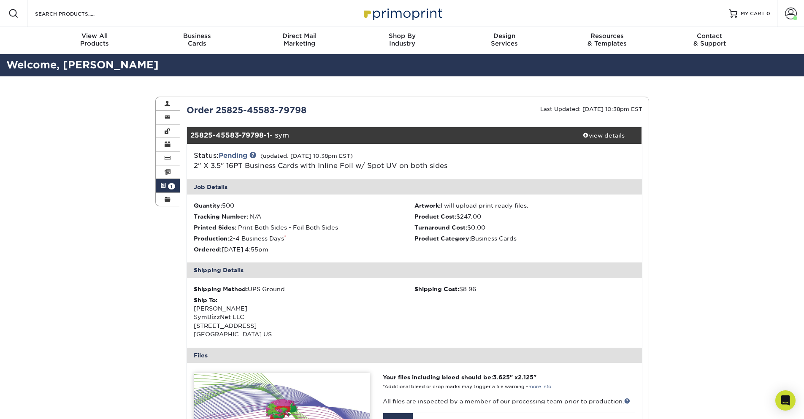
scroll to position [304, 0]
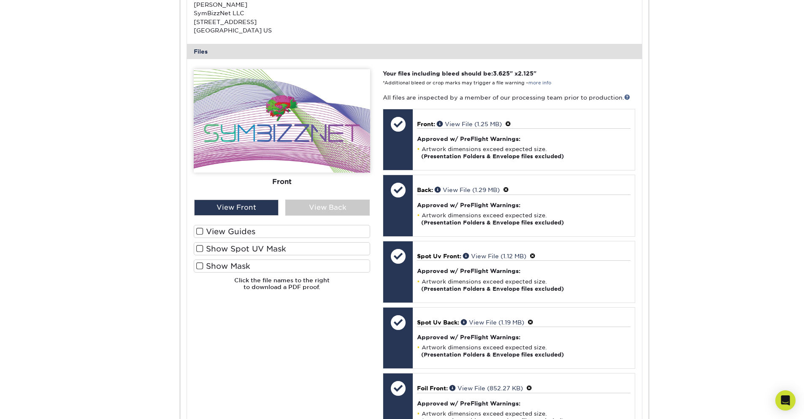
click at [210, 232] on label "View Guides" at bounding box center [282, 231] width 176 height 13
click at [0, 0] on input "View Guides" at bounding box center [0, 0] width 0 height 0
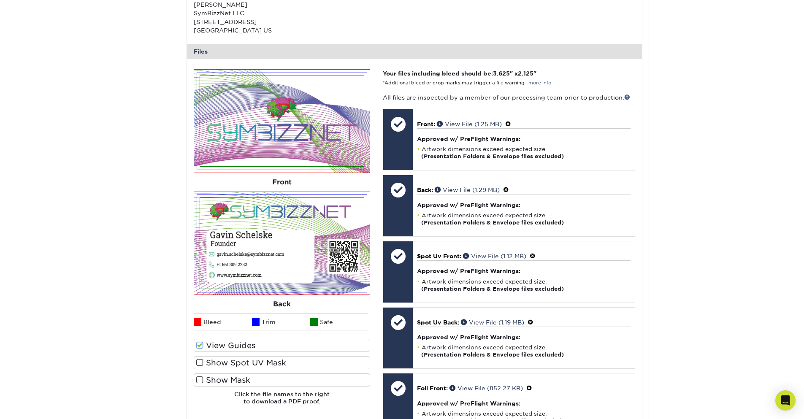
click at [101, 190] on div "Active Orders Account Overview Contact Information Change Password Address Book…" at bounding box center [402, 198] width 804 height 850
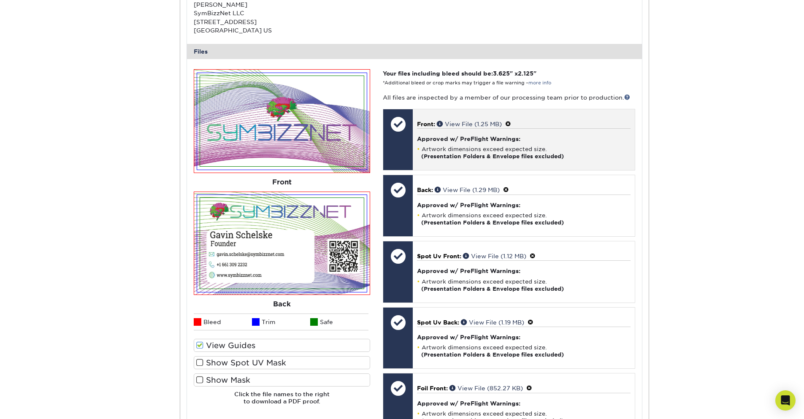
click at [510, 124] on span at bounding box center [508, 124] width 6 height 7
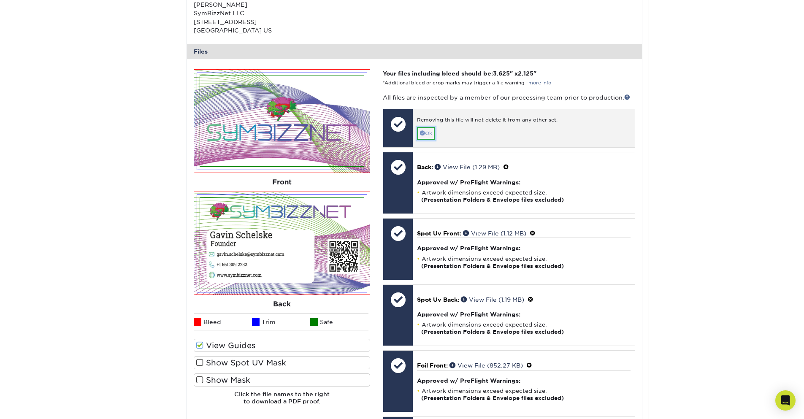
click at [425, 132] on link "Ok" at bounding box center [426, 133] width 18 height 13
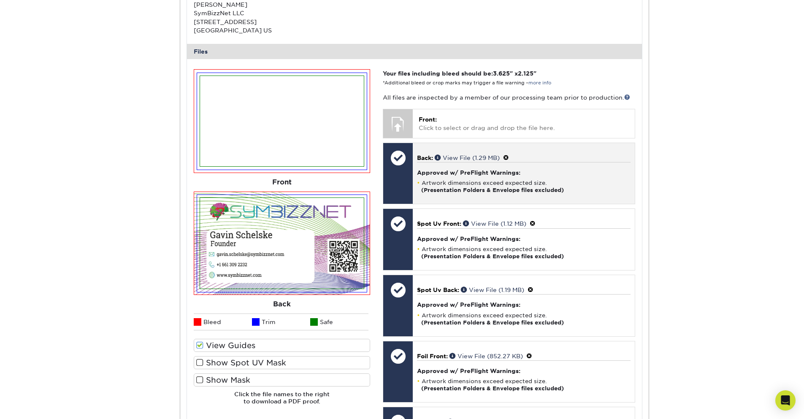
click at [507, 156] on span at bounding box center [506, 157] width 6 height 7
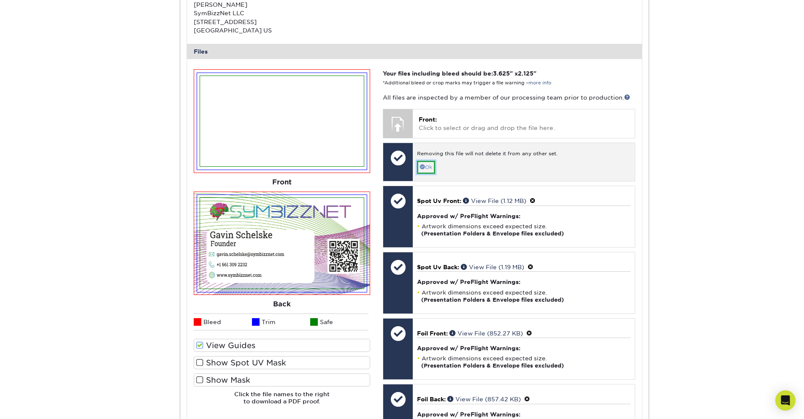
click at [431, 168] on link "Ok" at bounding box center [426, 167] width 18 height 13
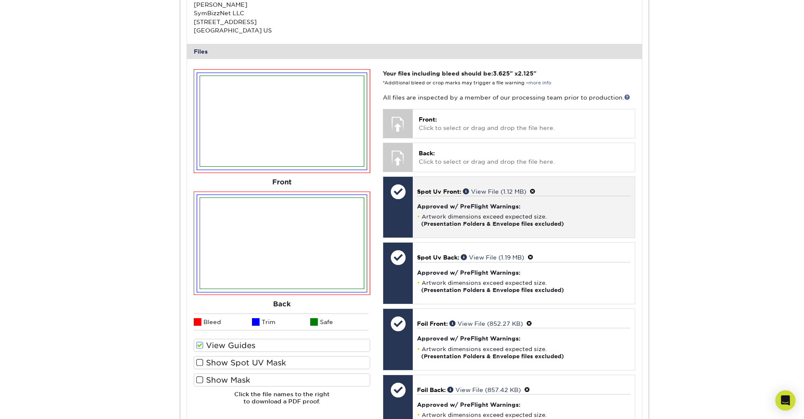
click at [533, 193] on span at bounding box center [533, 191] width 6 height 7
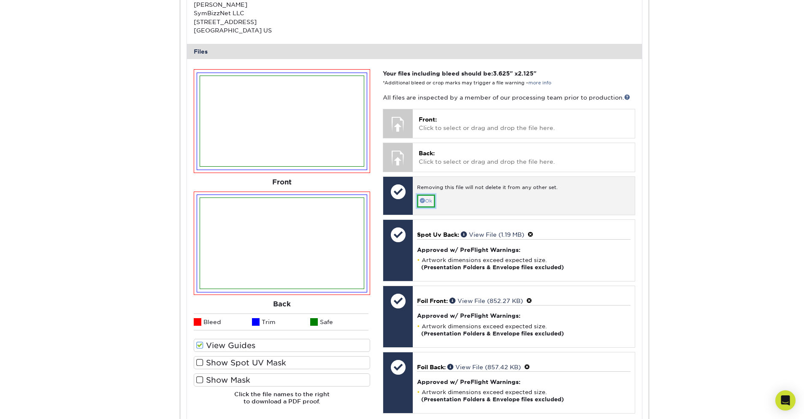
click at [430, 202] on link "Ok" at bounding box center [426, 201] width 18 height 13
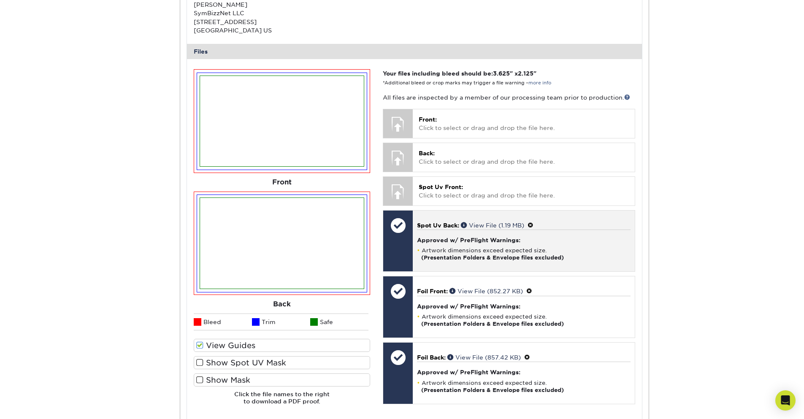
click at [533, 225] on span at bounding box center [531, 225] width 6 height 7
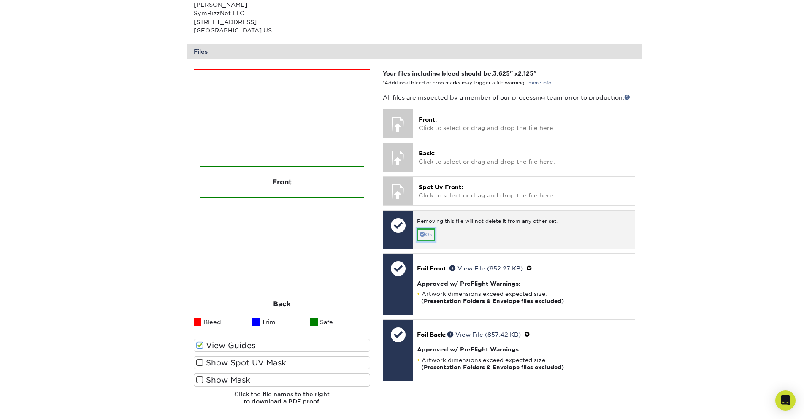
click at [424, 239] on link "Ok" at bounding box center [426, 234] width 18 height 13
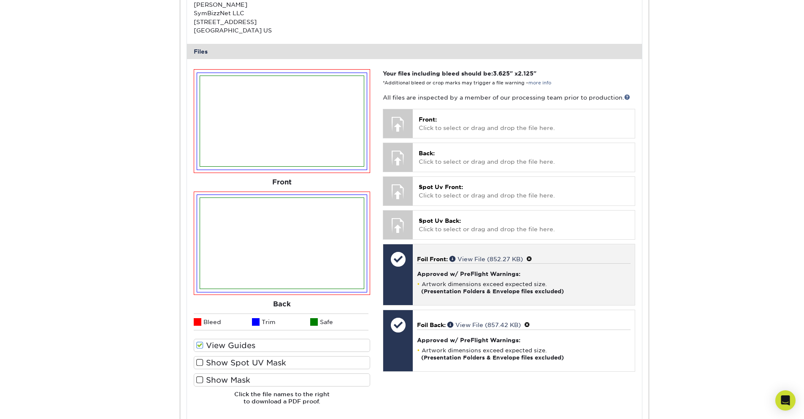
click at [532, 256] on span at bounding box center [529, 259] width 6 height 7
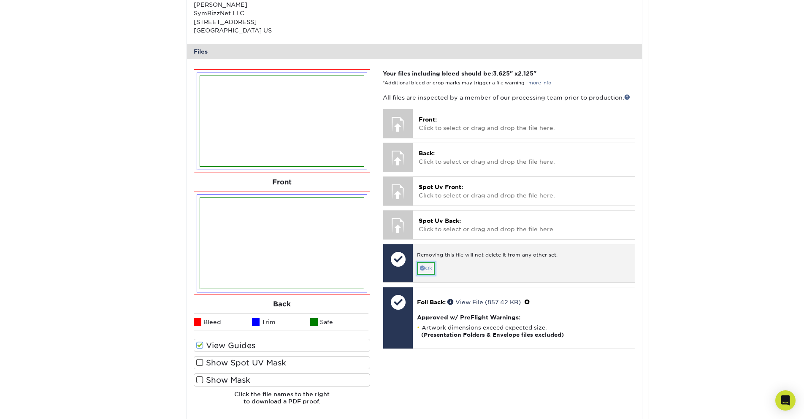
click at [430, 272] on link "Ok" at bounding box center [426, 268] width 18 height 13
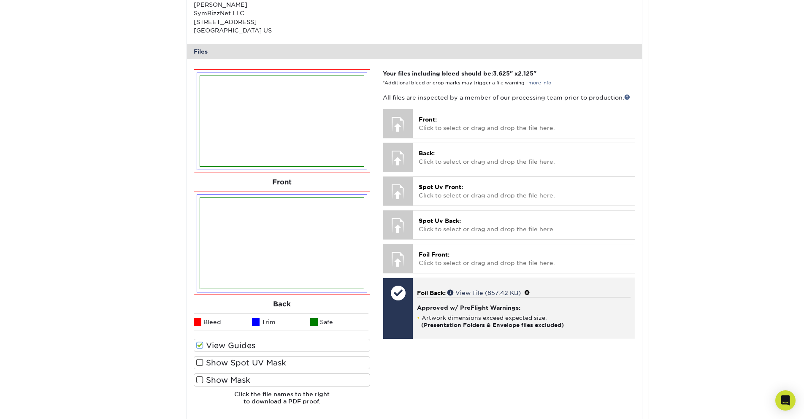
click at [530, 292] on span at bounding box center [527, 293] width 6 height 7
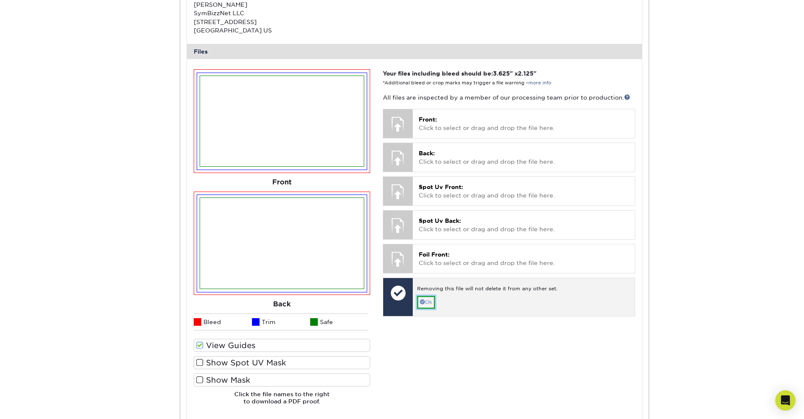
click at [428, 301] on link "Ok" at bounding box center [426, 302] width 18 height 13
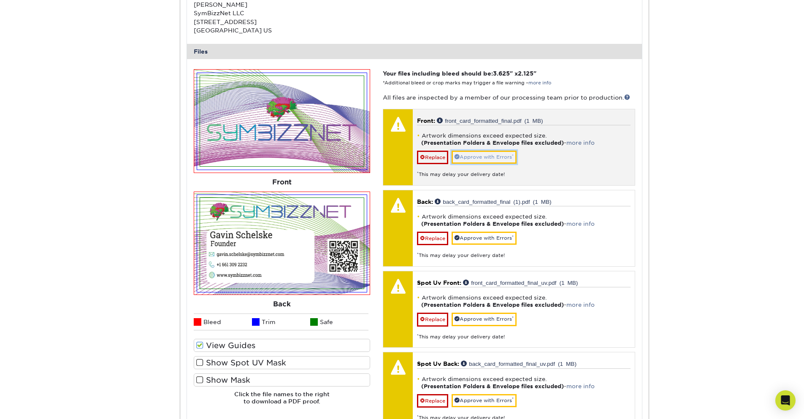
click at [473, 159] on link "Approve with Errors *" at bounding box center [484, 157] width 65 height 13
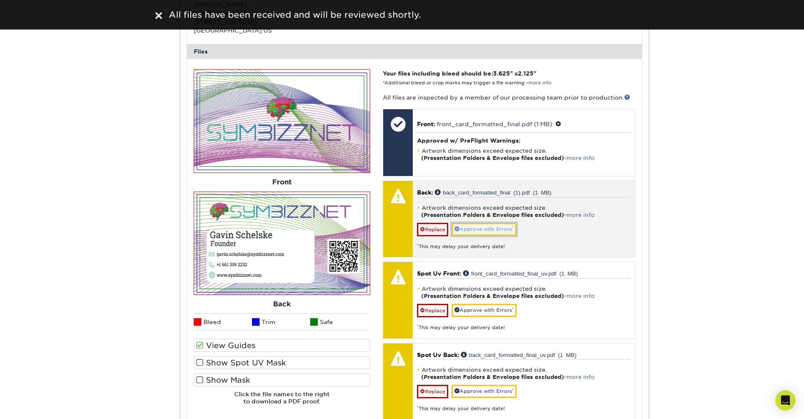
click at [475, 233] on link "Approve with Errors *" at bounding box center [484, 229] width 65 height 13
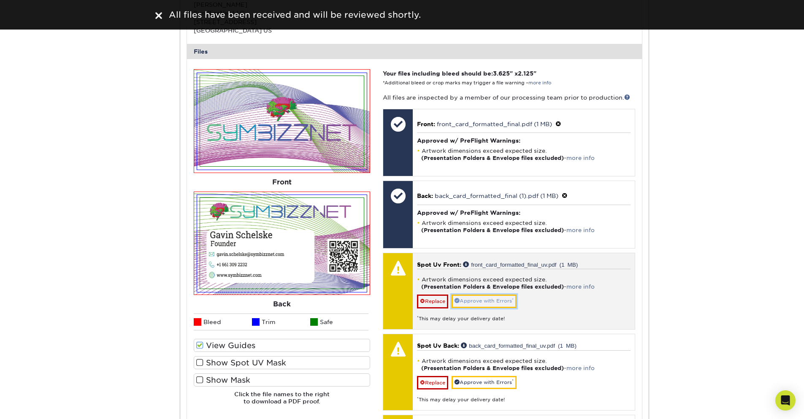
click at [487, 301] on link "Approve with Errors *" at bounding box center [484, 301] width 65 height 13
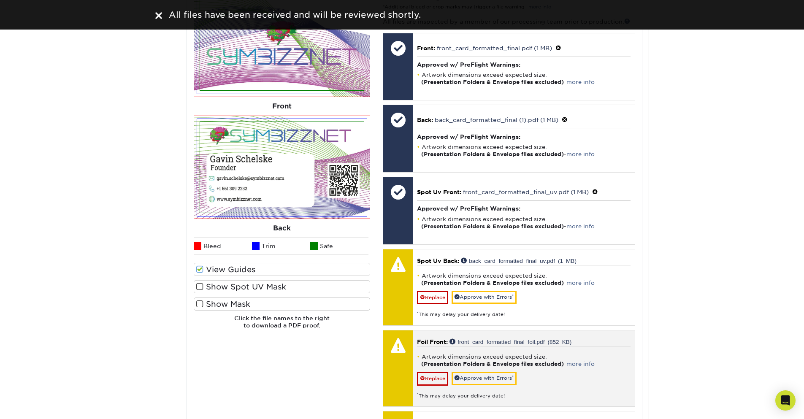
scroll to position [506, 0]
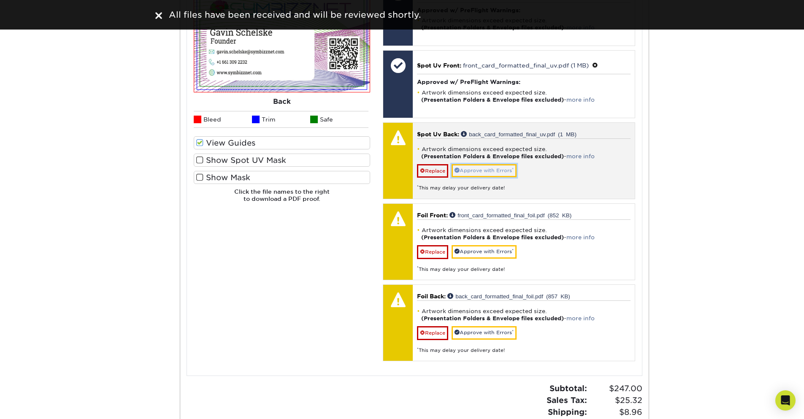
click at [480, 170] on link "Approve with Errors *" at bounding box center [484, 170] width 65 height 13
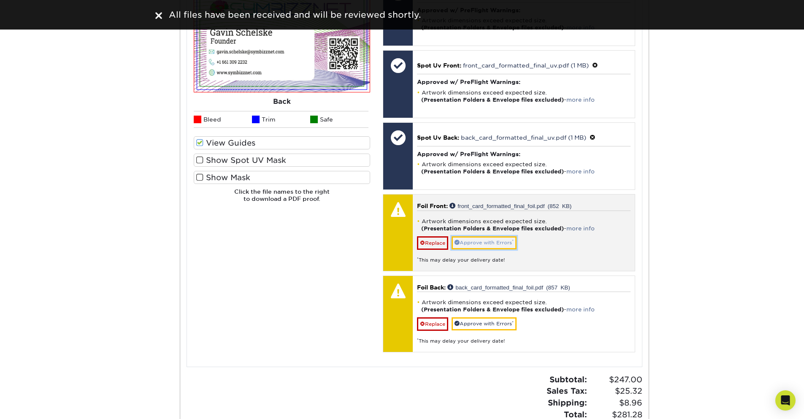
click at [481, 242] on link "Approve with Errors *" at bounding box center [484, 242] width 65 height 13
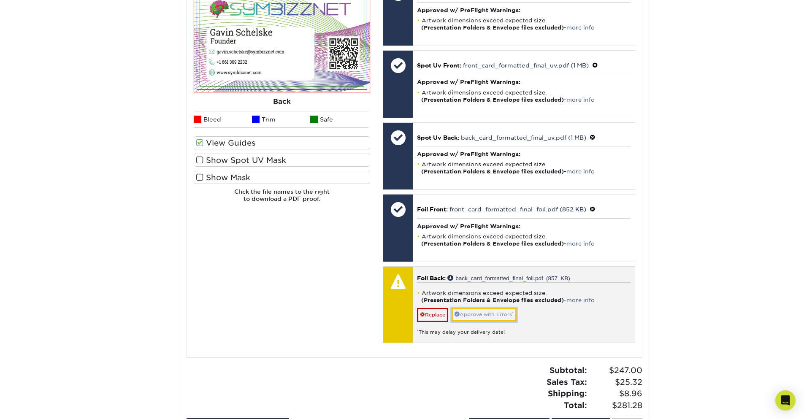
click at [478, 314] on link "Approve with Errors *" at bounding box center [484, 314] width 65 height 13
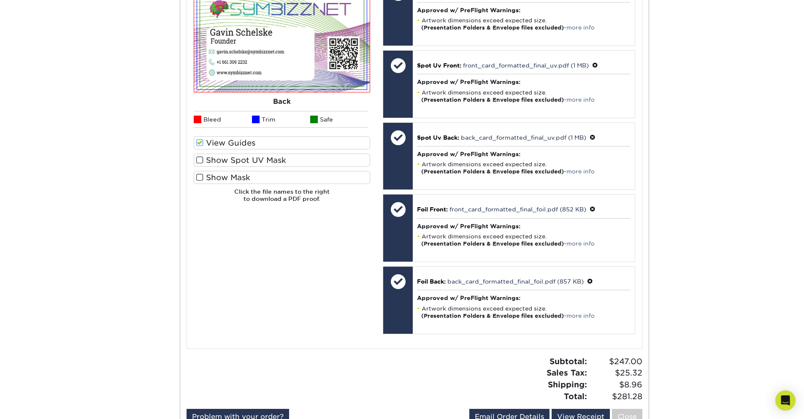
click at [242, 296] on div "Please Upload Your Files We accept: PDF , JPEG 1 or TIFF 1 files. Submitting AI…" at bounding box center [281, 102] width 189 height 471
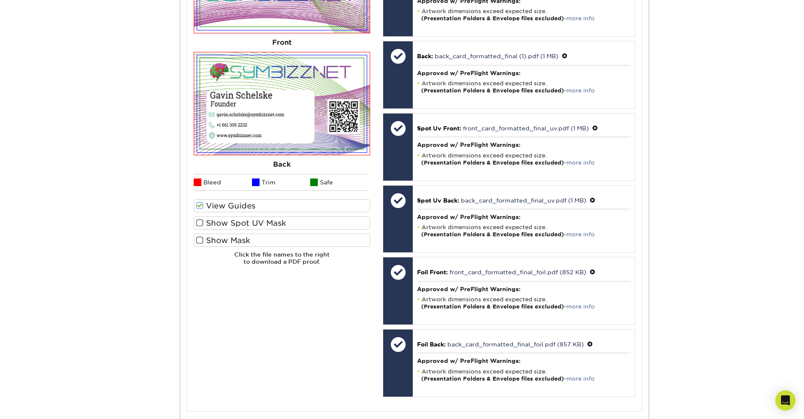
scroll to position [354, 0]
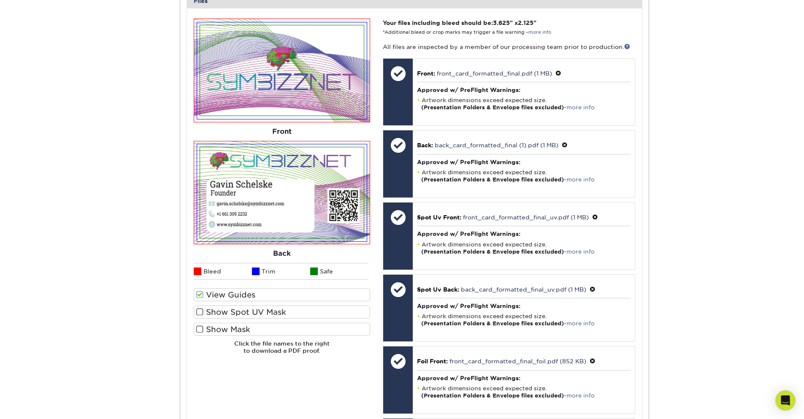
click at [198, 296] on span at bounding box center [199, 295] width 7 height 8
click at [0, 0] on input "View Guides" at bounding box center [0, 0] width 0 height 0
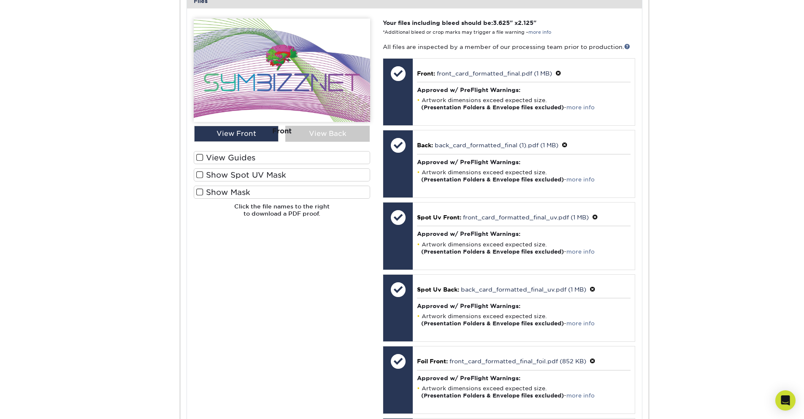
click at [198, 156] on span at bounding box center [199, 158] width 7 height 8
click at [0, 0] on input "View Guides" at bounding box center [0, 0] width 0 height 0
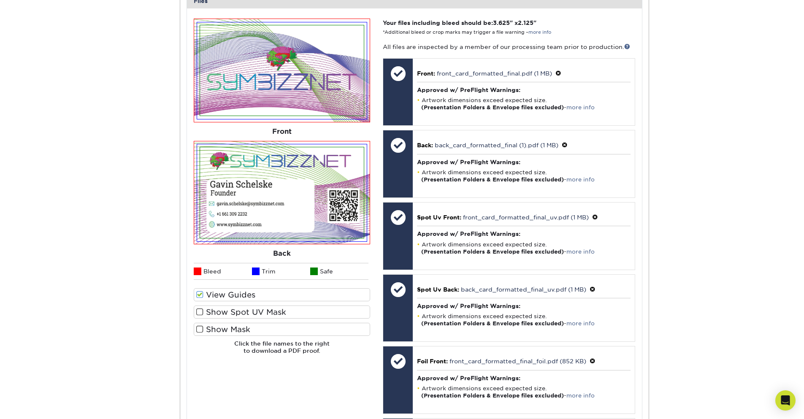
click at [200, 314] on span at bounding box center [199, 312] width 7 height 8
click at [0, 0] on input "Show Spot UV Mask" at bounding box center [0, 0] width 0 height 0
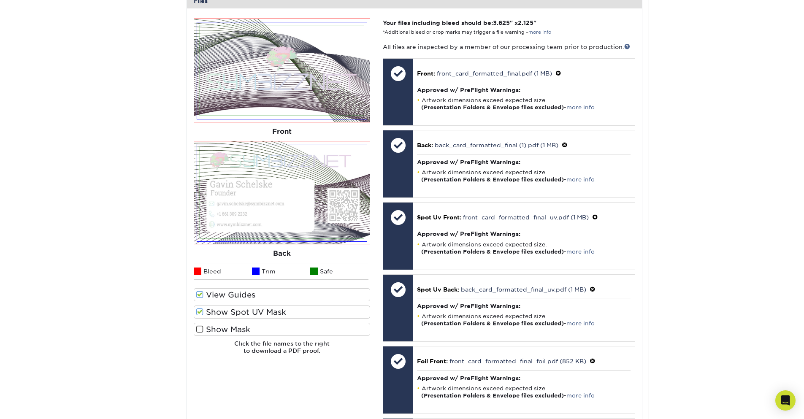
click at [200, 314] on span at bounding box center [199, 312] width 7 height 8
click at [0, 0] on input "Show Spot UV Mask" at bounding box center [0, 0] width 0 height 0
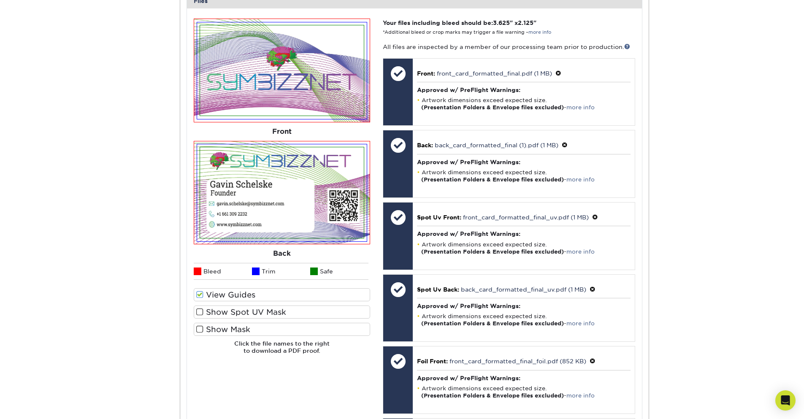
click at [199, 331] on span at bounding box center [199, 329] width 7 height 8
click at [0, 0] on input "Show Mask" at bounding box center [0, 0] width 0 height 0
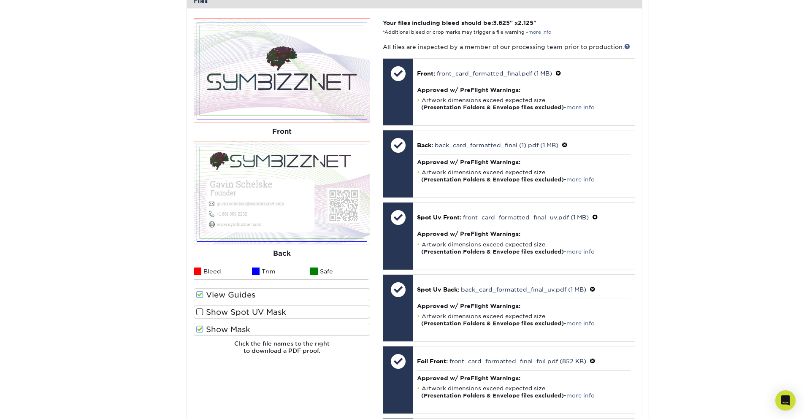
click at [199, 331] on span at bounding box center [199, 329] width 7 height 8
click at [0, 0] on input "Show Mask" at bounding box center [0, 0] width 0 height 0
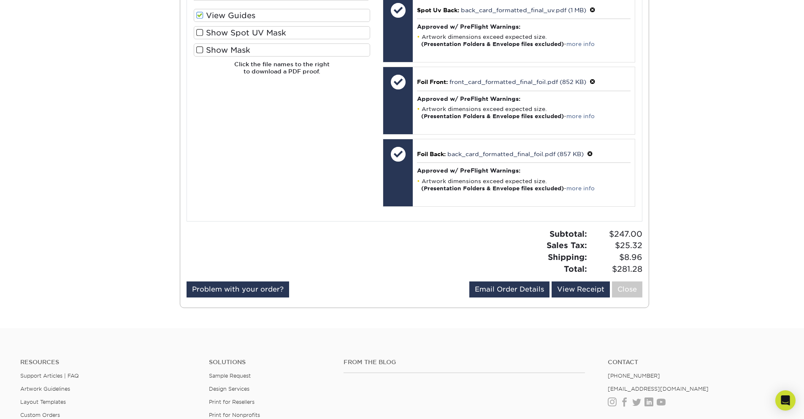
scroll to position [790, 0]
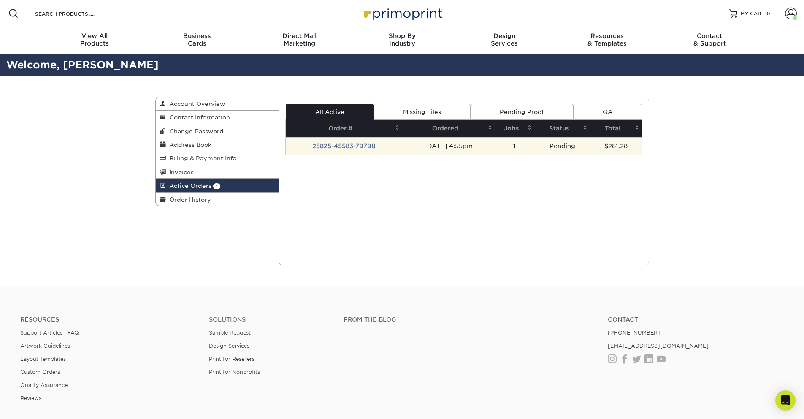
click at [335, 141] on td "25825-45583-79798" at bounding box center [344, 146] width 116 height 18
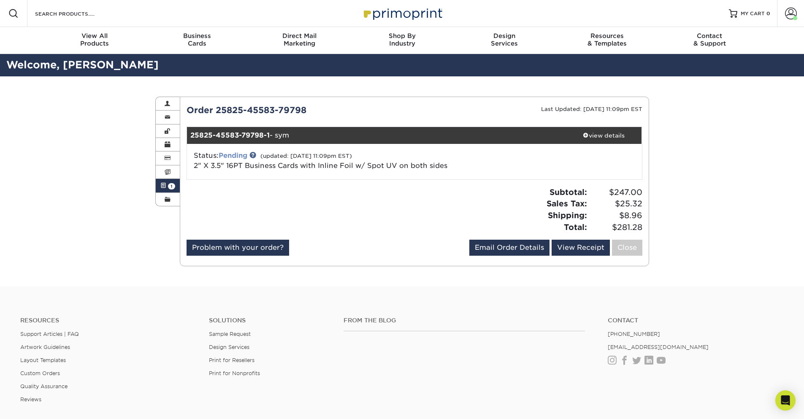
click at [238, 157] on link "Pending" at bounding box center [233, 156] width 29 height 8
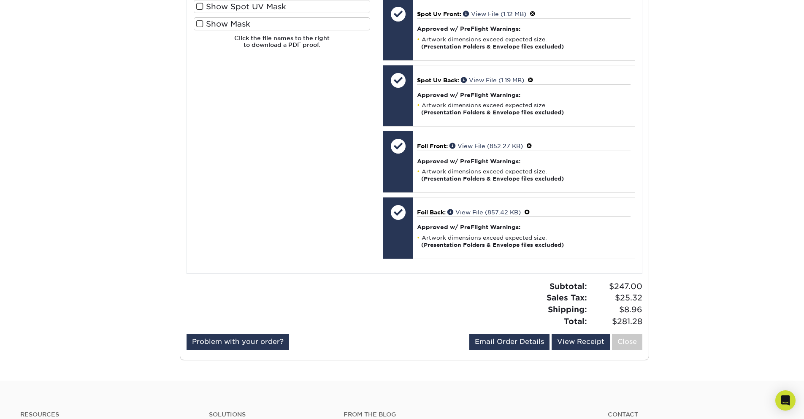
scroll to position [354, 0]
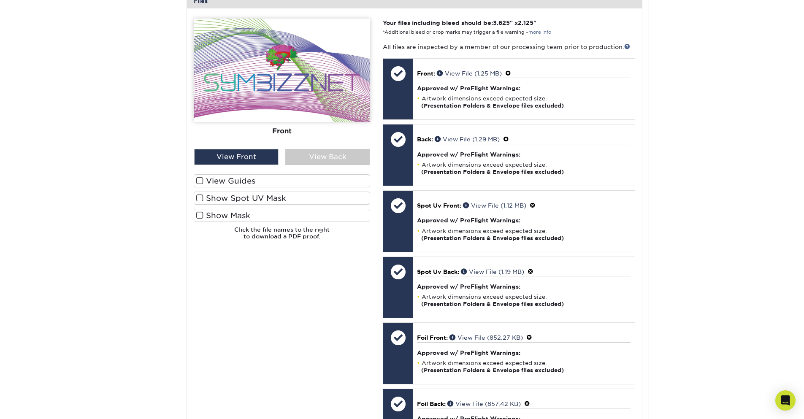
click at [741, 123] on div "Active Orders Account Overview Contact Information Change Password Address Book…" at bounding box center [402, 147] width 804 height 850
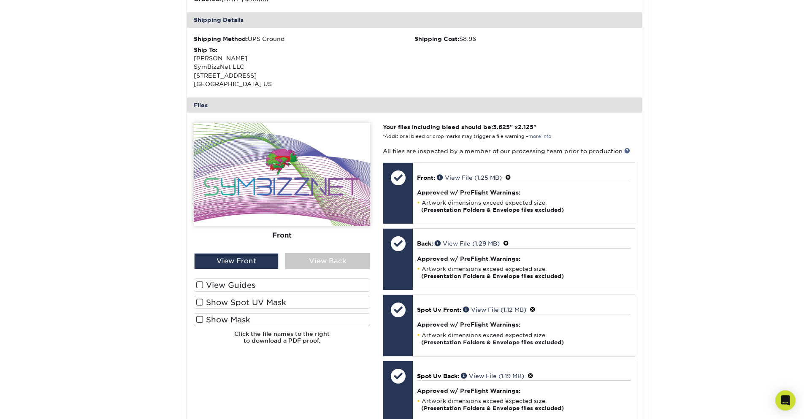
scroll to position [253, 0]
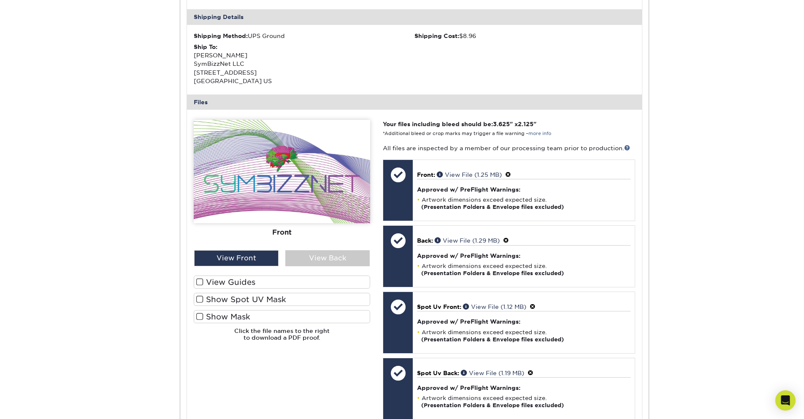
click at [198, 279] on span at bounding box center [199, 282] width 7 height 8
click at [0, 0] on input "View Guides" at bounding box center [0, 0] width 0 height 0
